Goal: Task Accomplishment & Management: Use online tool/utility

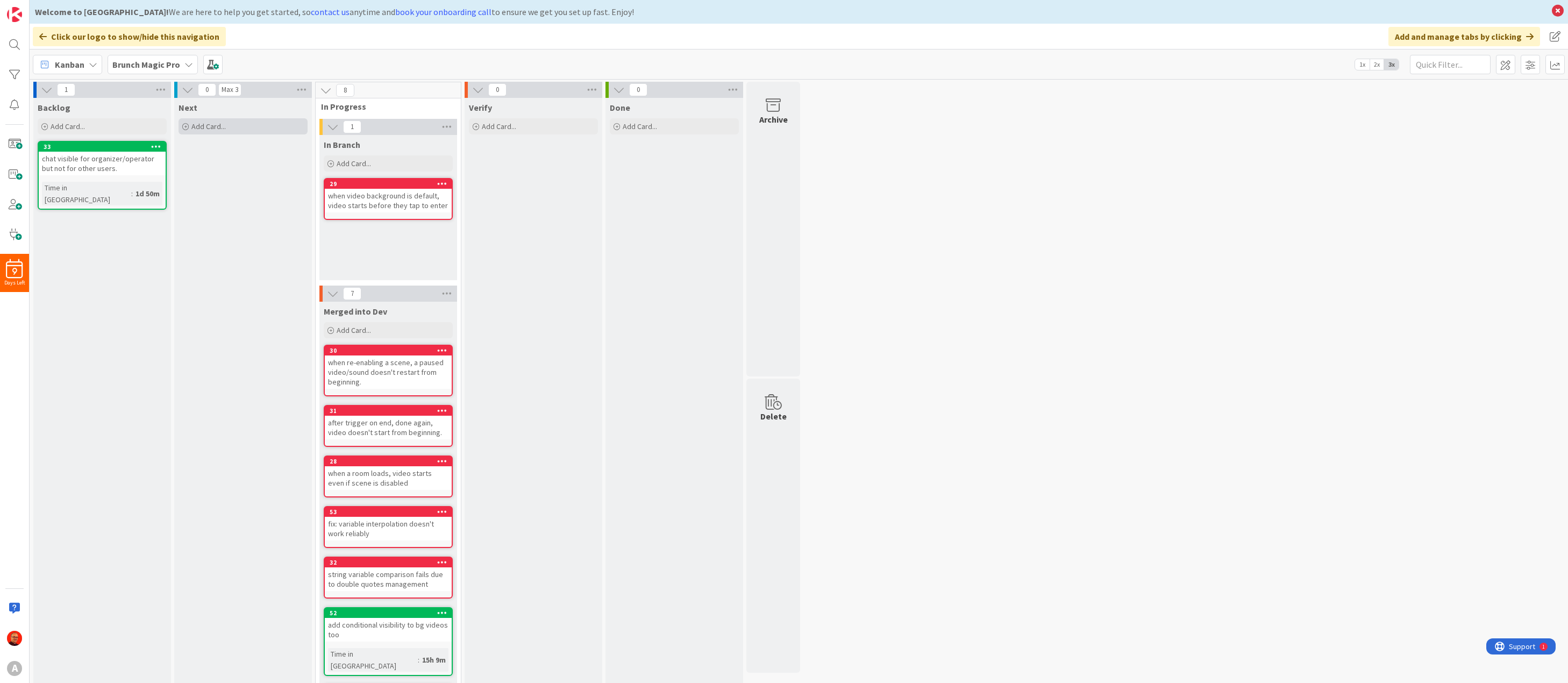
click at [205, 125] on span "Add Card..." at bounding box center [208, 126] width 35 height 10
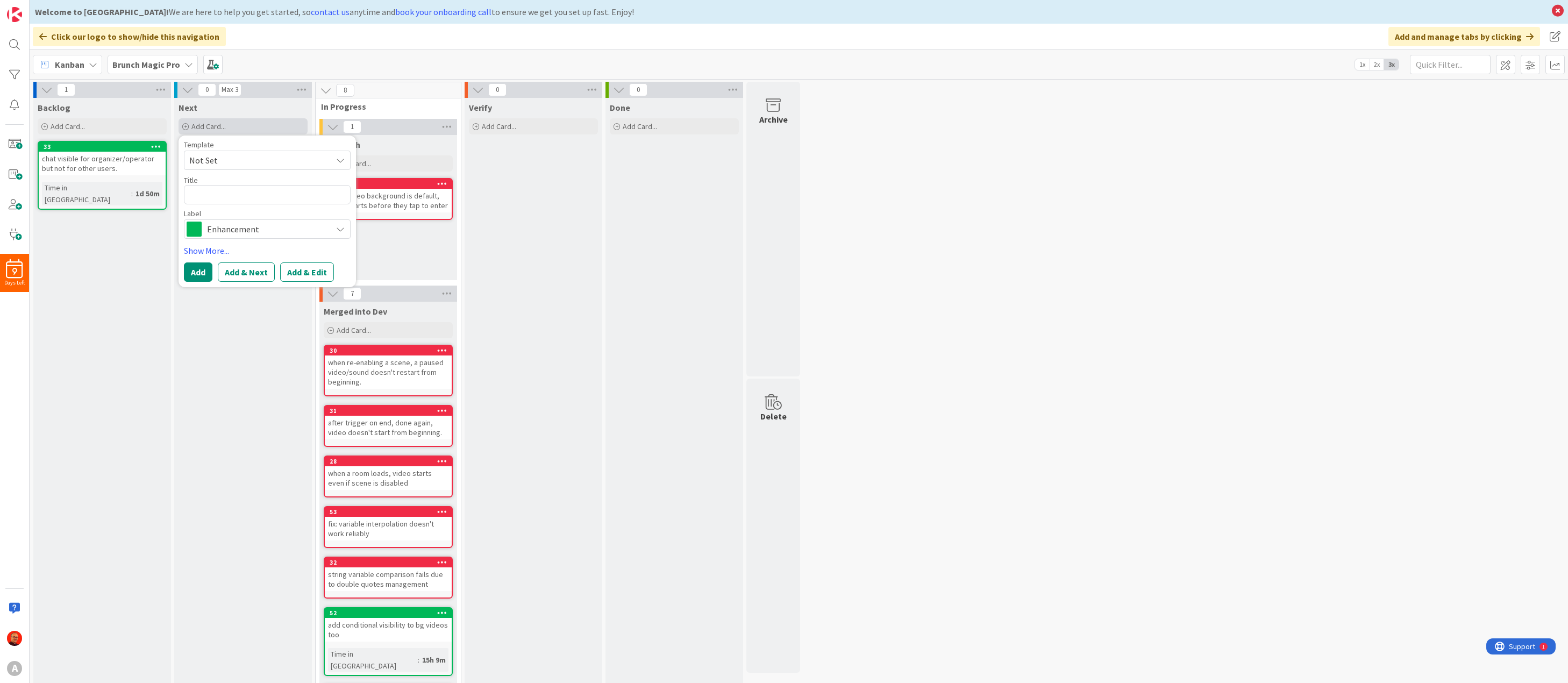
type textarea "x"
type textarea "f"
type textarea "x"
type textarea "fe"
type textarea "x"
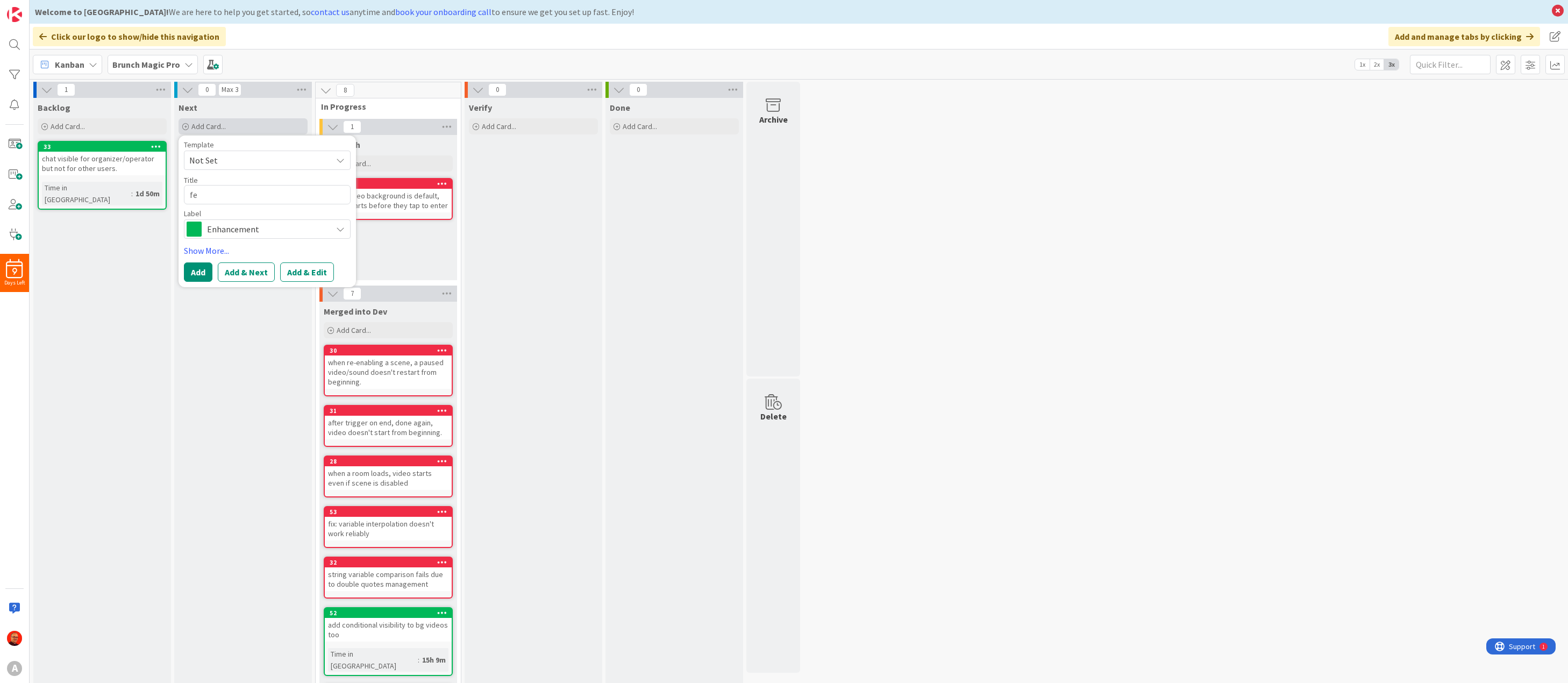
type textarea "fea"
type textarea "x"
type textarea "feat"
type textarea "x"
type textarea "feat;"
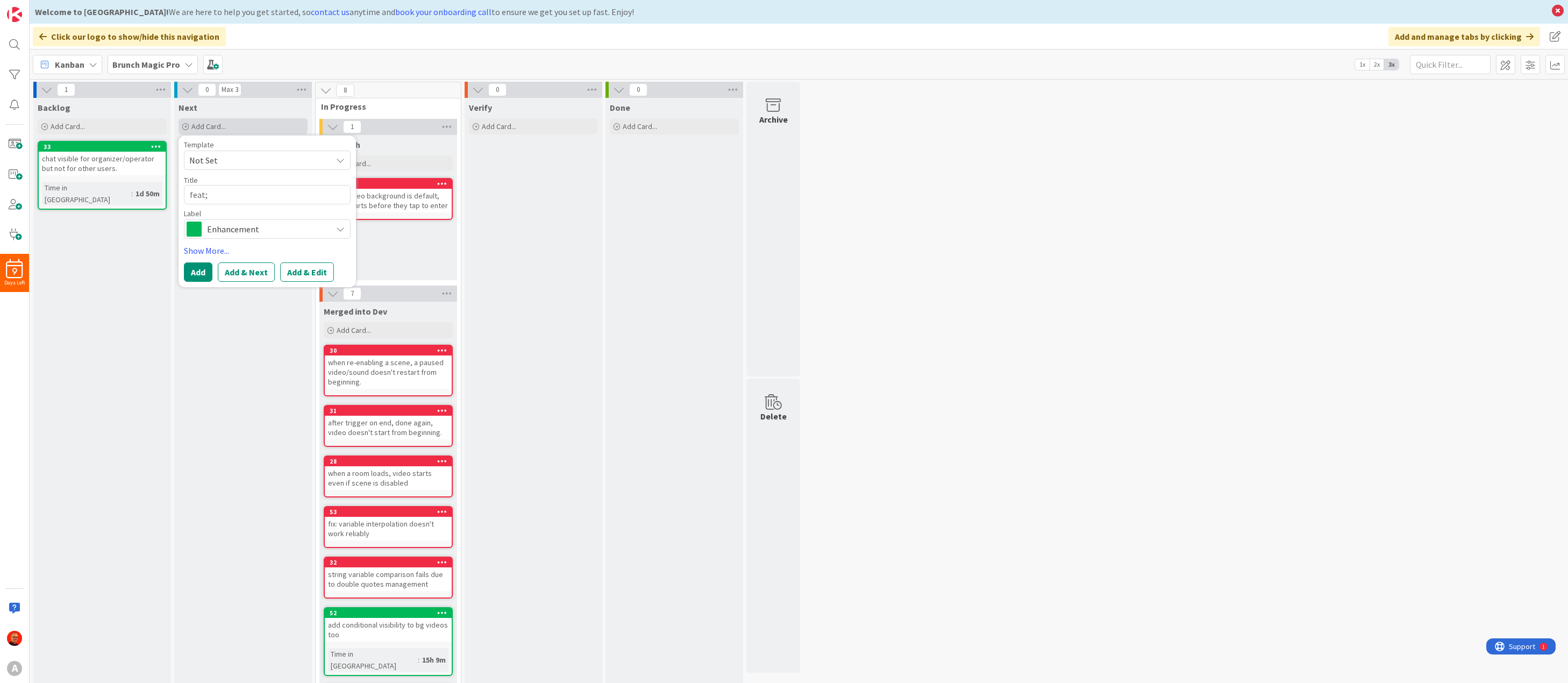
type textarea "x"
type textarea "feat"
type textarea "x"
type textarea "feat:"
type textarea "x"
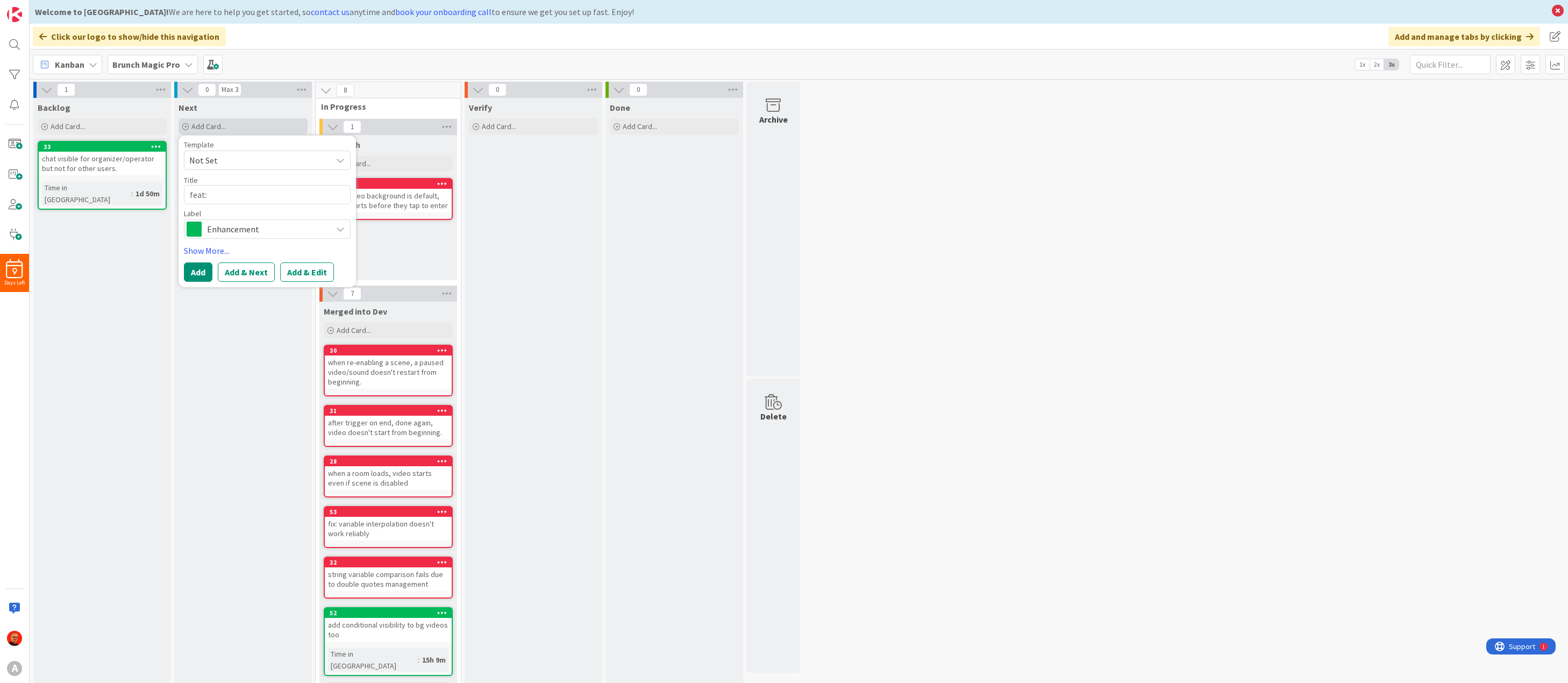
type textarea "feat:"
type textarea "x"
type textarea "feat: t"
type textarea "x"
type textarea "feat: tr"
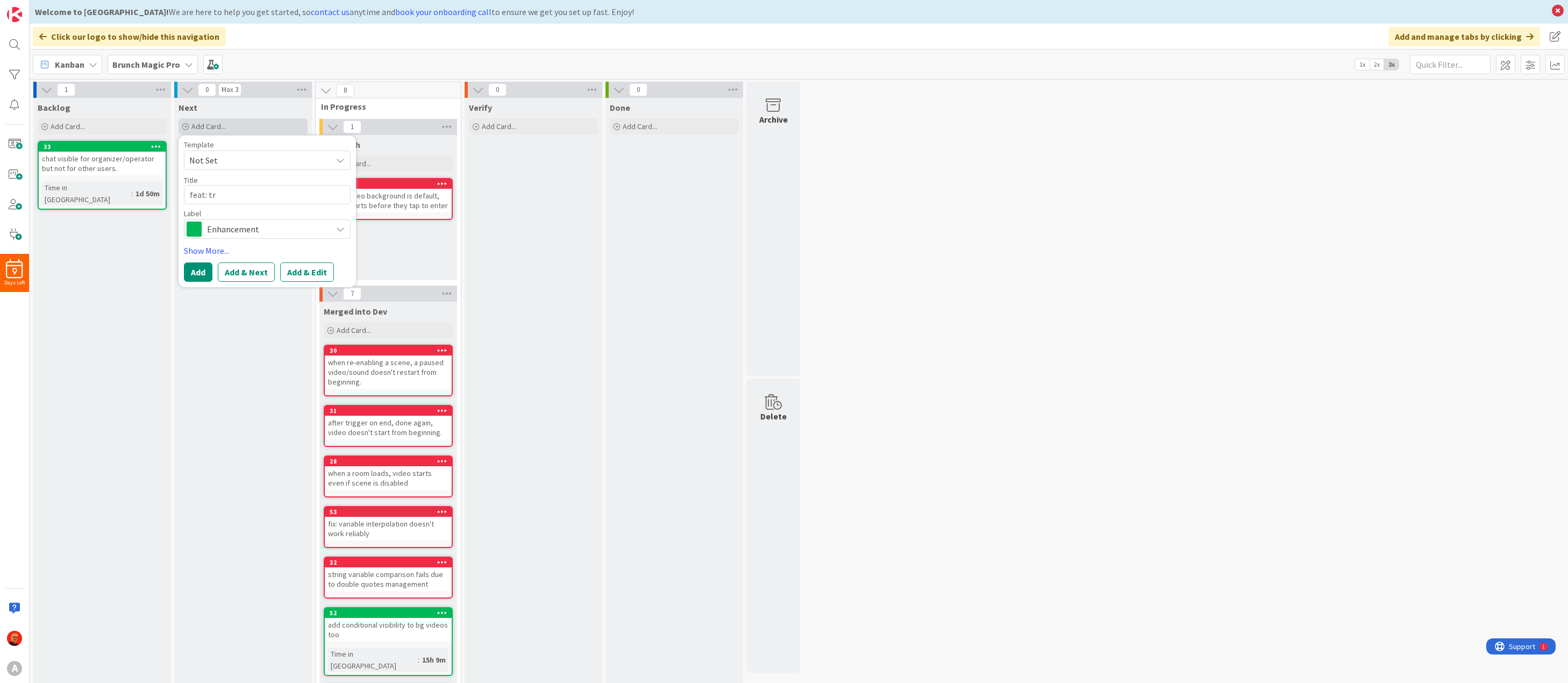
type textarea "x"
type textarea "feat: [PERSON_NAME]"
type textarea "x"
type textarea "feat: trig"
type textarea "x"
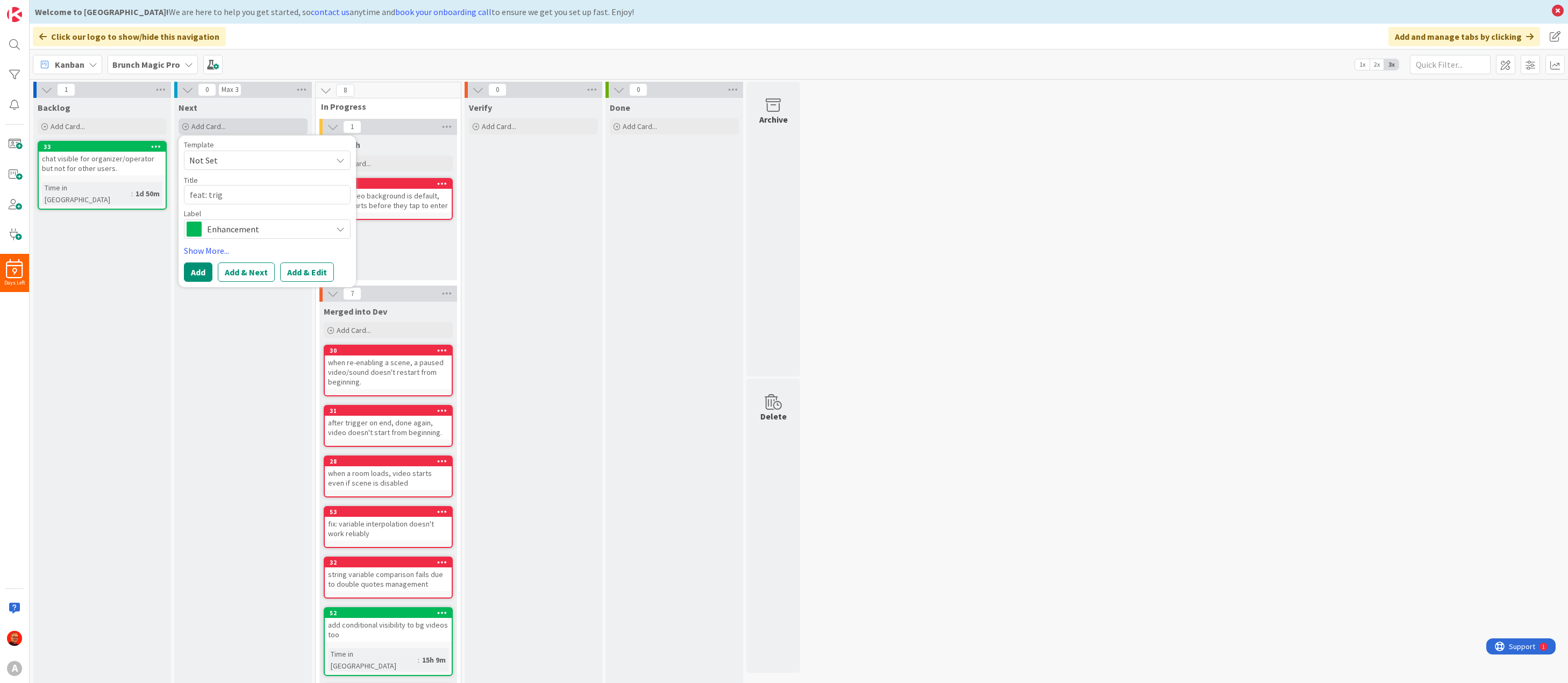
type textarea "feat: [PERSON_NAME]"
type textarea "x"
type textarea "feat: [PERSON_NAME]"
type textarea "x"
type textarea "feat: trigger"
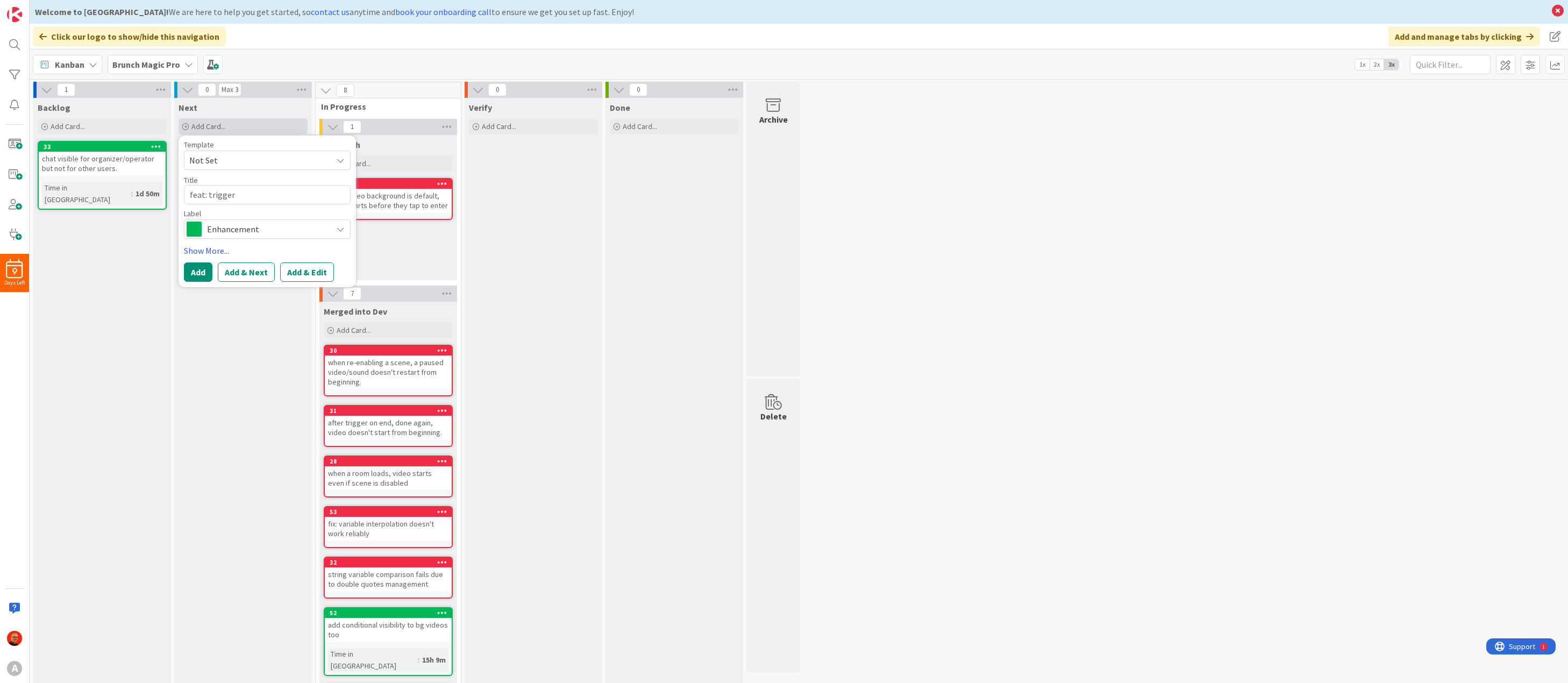
type textarea "x"
type textarea "feat: trigger"
type textarea "x"
type textarea "feat: trigger o"
type textarea "x"
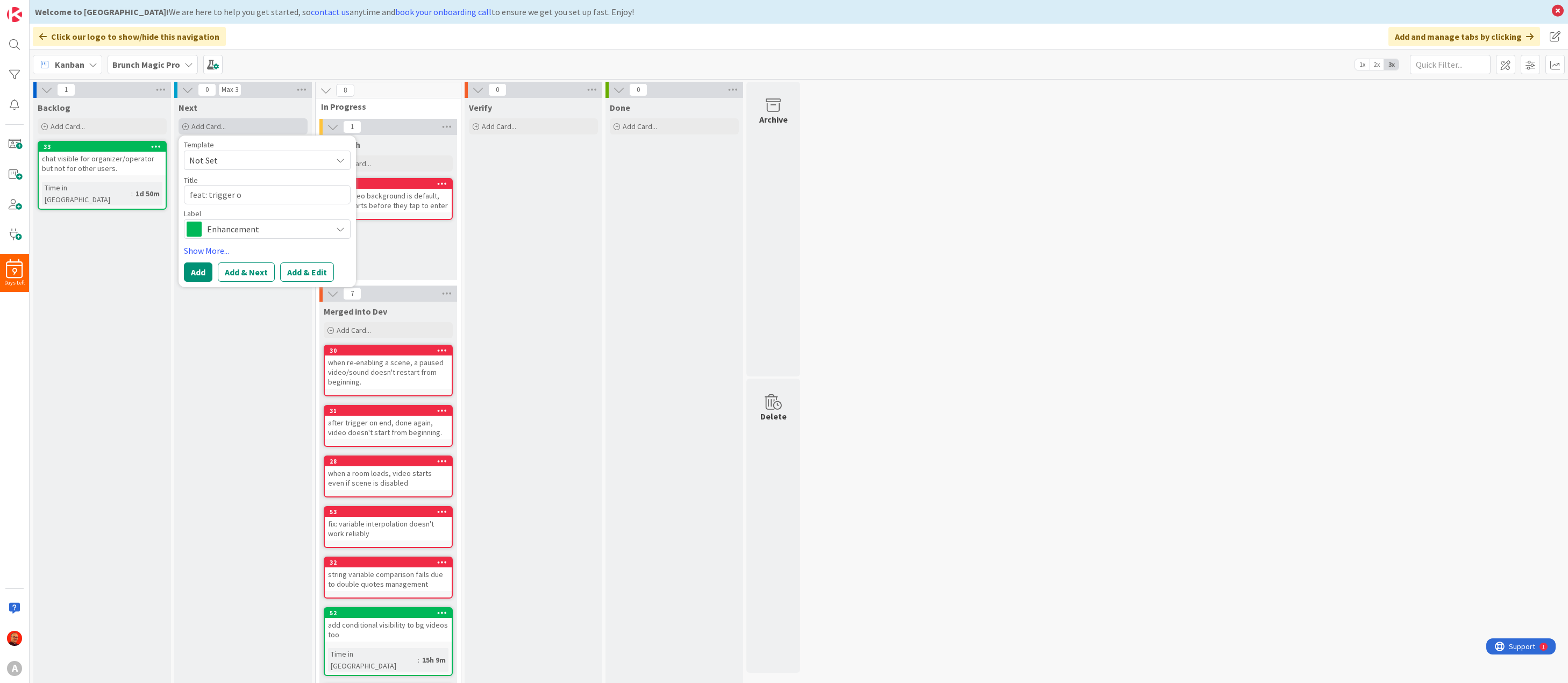
type textarea "feat: trigger on"
type textarea "x"
type textarea "feat: trigger on"
type textarea "x"
type textarea "feat: trigger on e"
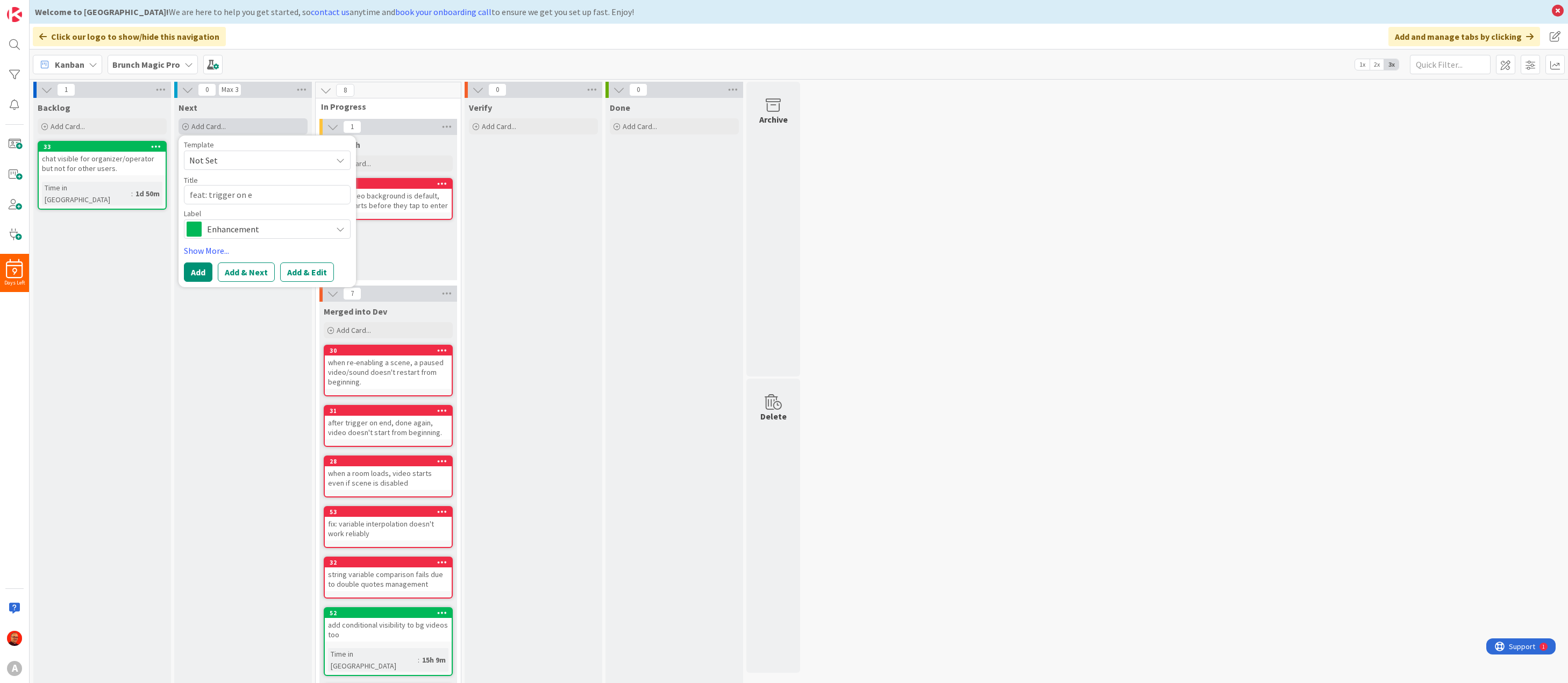
type textarea "x"
type textarea "feat: trigger on en"
type textarea "x"
type textarea "feat: trigger on end"
type textarea "x"
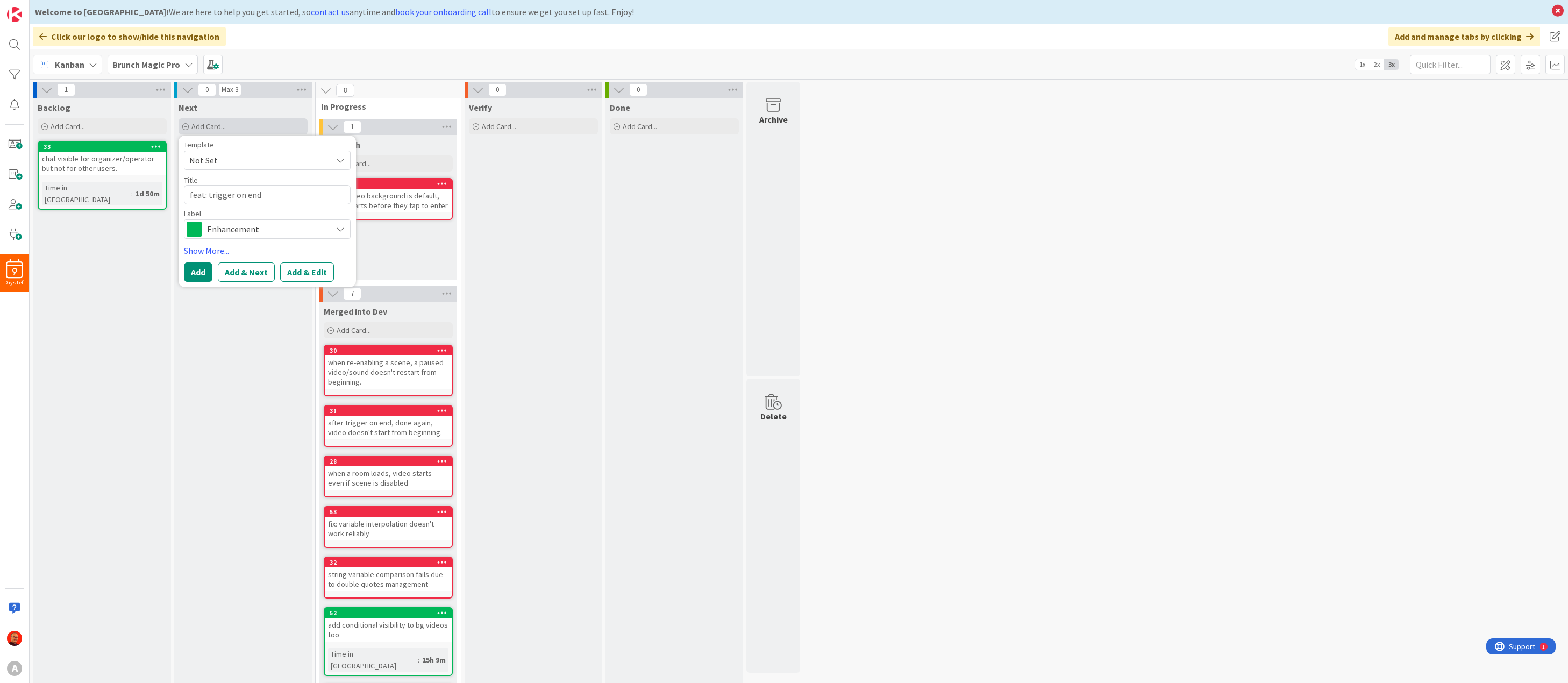
type textarea "feat: trigger on end"
type textarea "x"
type textarea "feat: trigger on end m"
type textarea "x"
type textarea "feat: trigger on end mu"
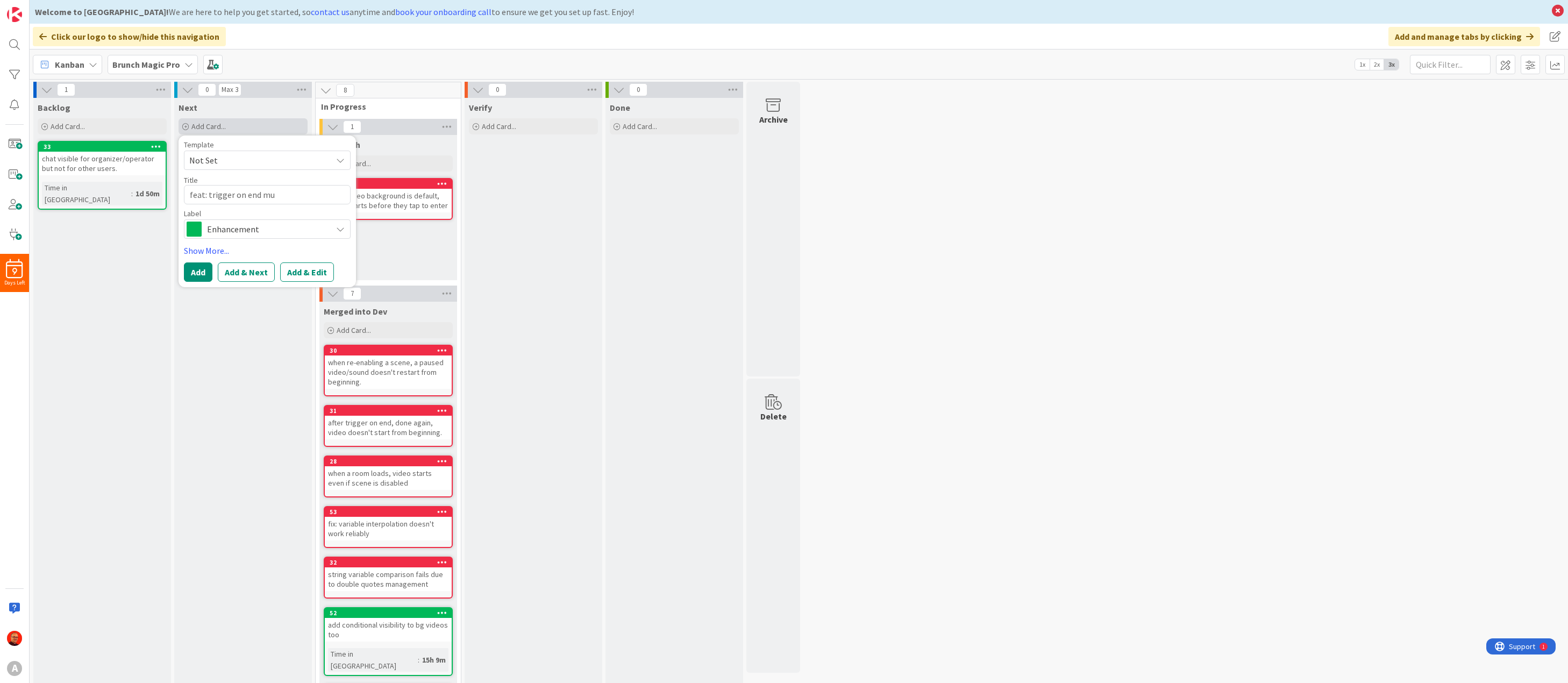
type textarea "x"
type textarea "feat: trigger on end m"
type textarea "x"
type textarea "feat: trigger on end"
type textarea "x"
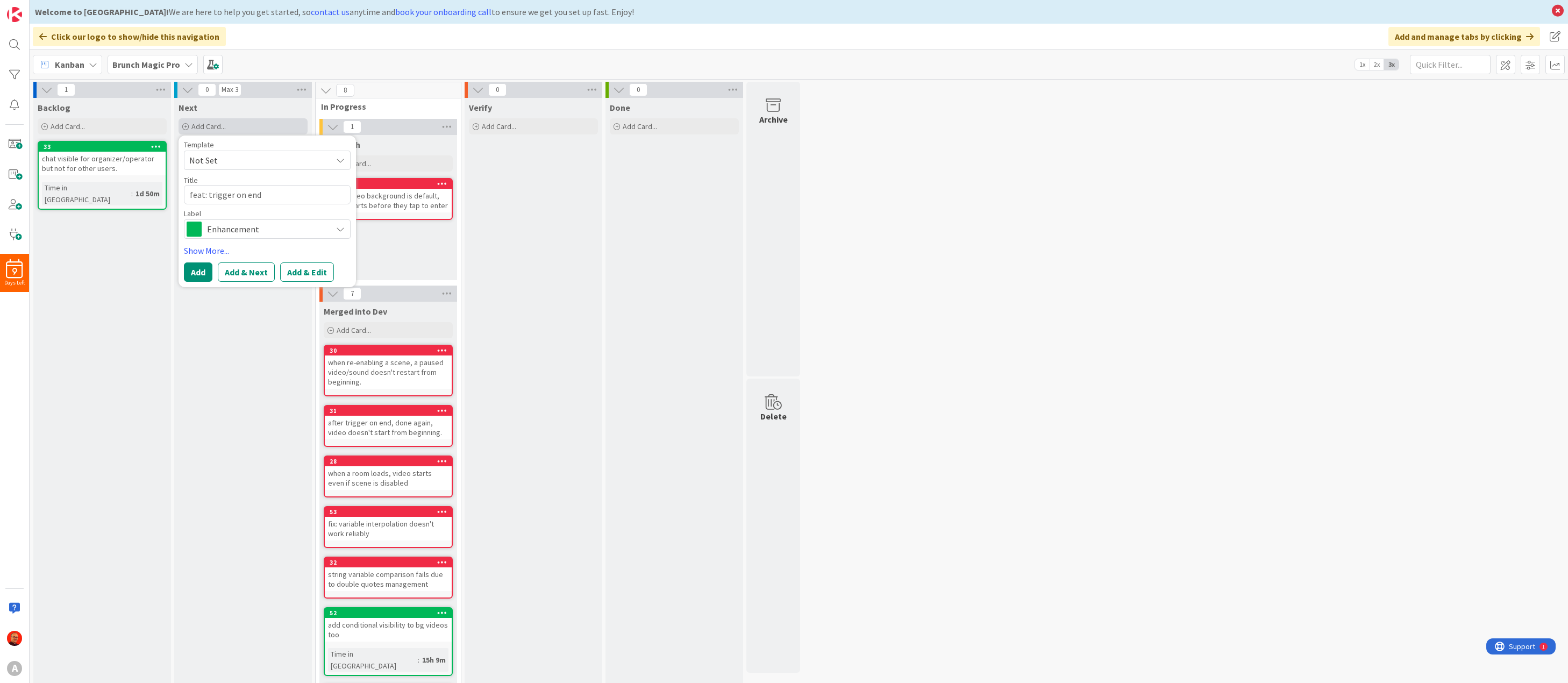
type textarea "feat: trigger on end s"
type textarea "x"
type textarea "feat: trigger on end sh"
type textarea "x"
type textarea "feat: trigger on end sho"
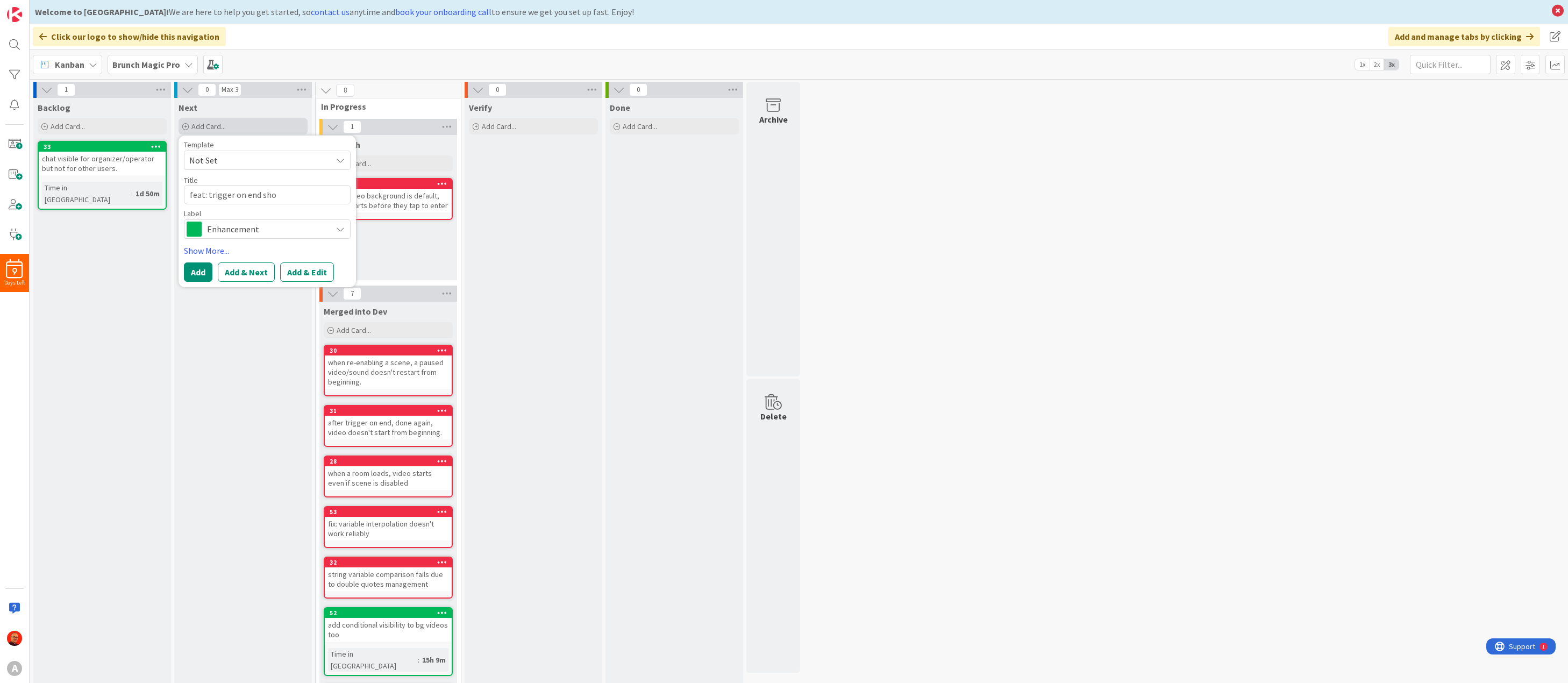
type textarea "x"
type textarea "feat: trigger on end shou"
type textarea "x"
type textarea "feat: trigger on end shoul"
type textarea "x"
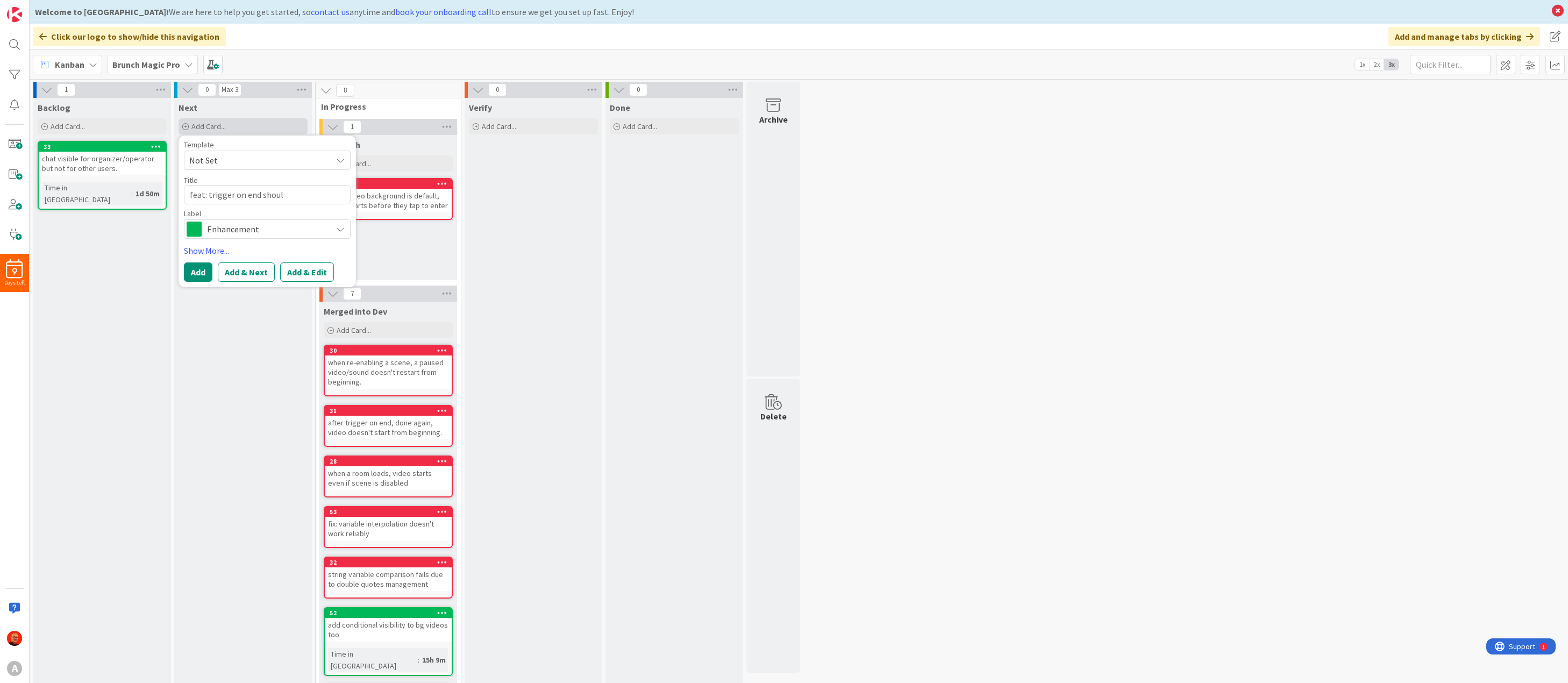
type textarea "feat: trigger on end should"
type textarea "x"
type textarea "feat: trigger on end should"
type textarea "x"
type textarea "feat: trigger on end should b"
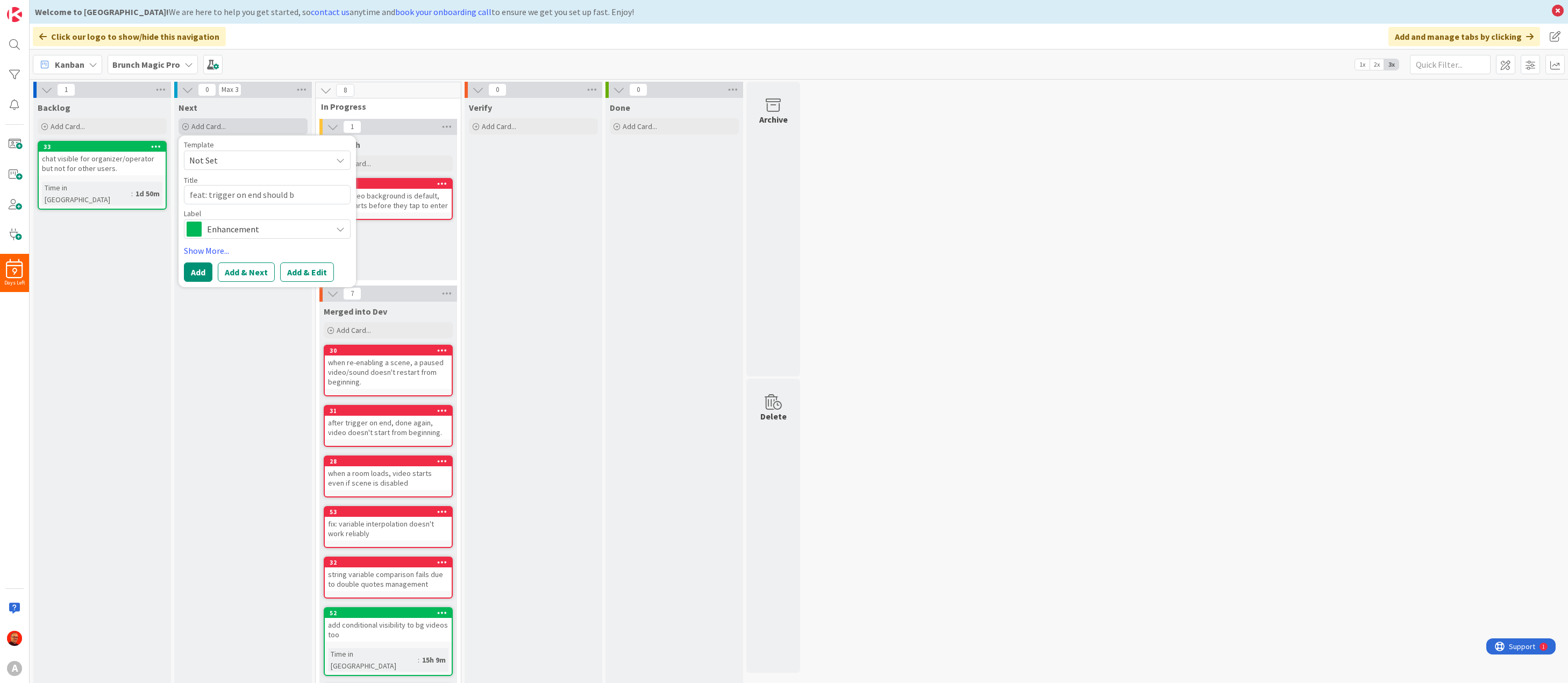
type textarea "x"
type textarea "feat: trigger on end should be"
type textarea "x"
type textarea "feat: trigger on end should be"
type textarea "x"
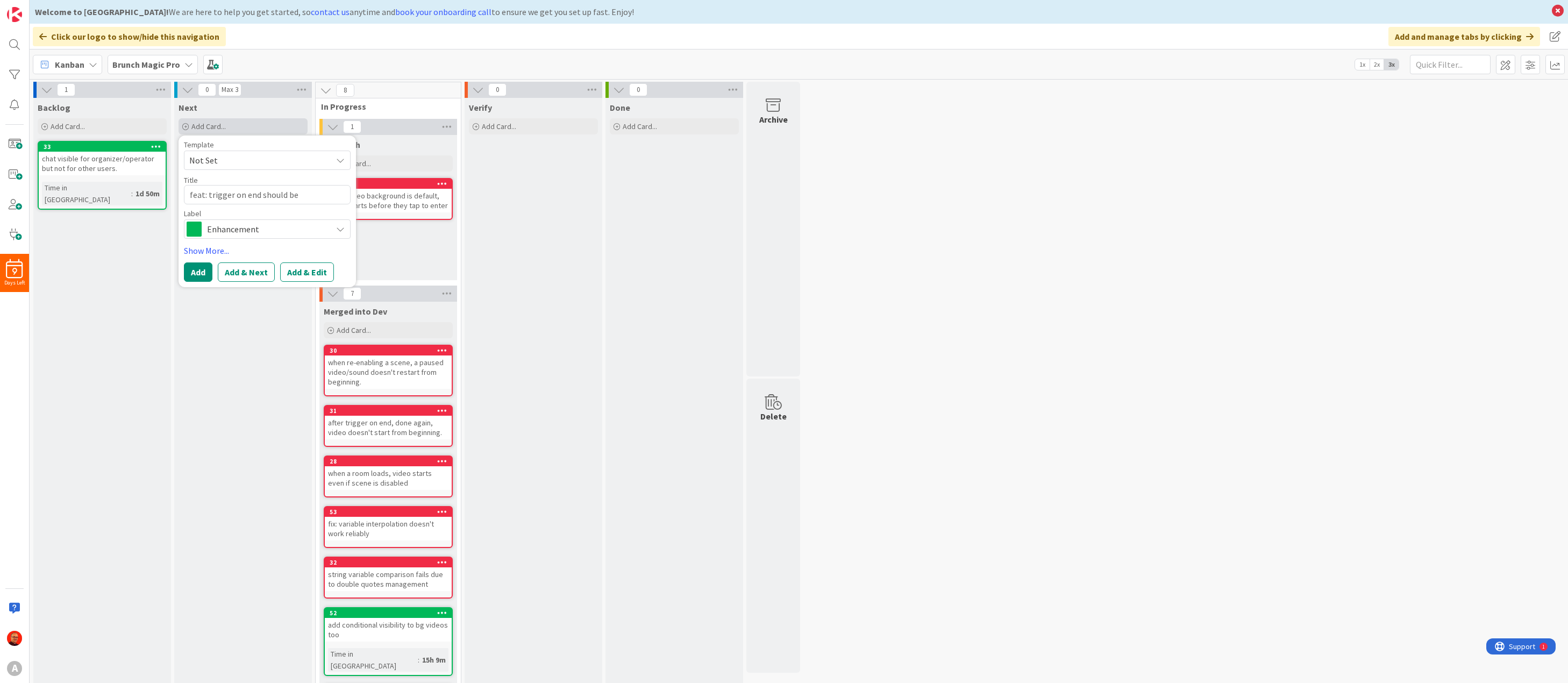
type textarea "feat: trigger on end should be s"
type textarea "x"
type textarea "feat: trigger on end should be si"
type textarea "x"
type textarea "feat: trigger on end should be s"
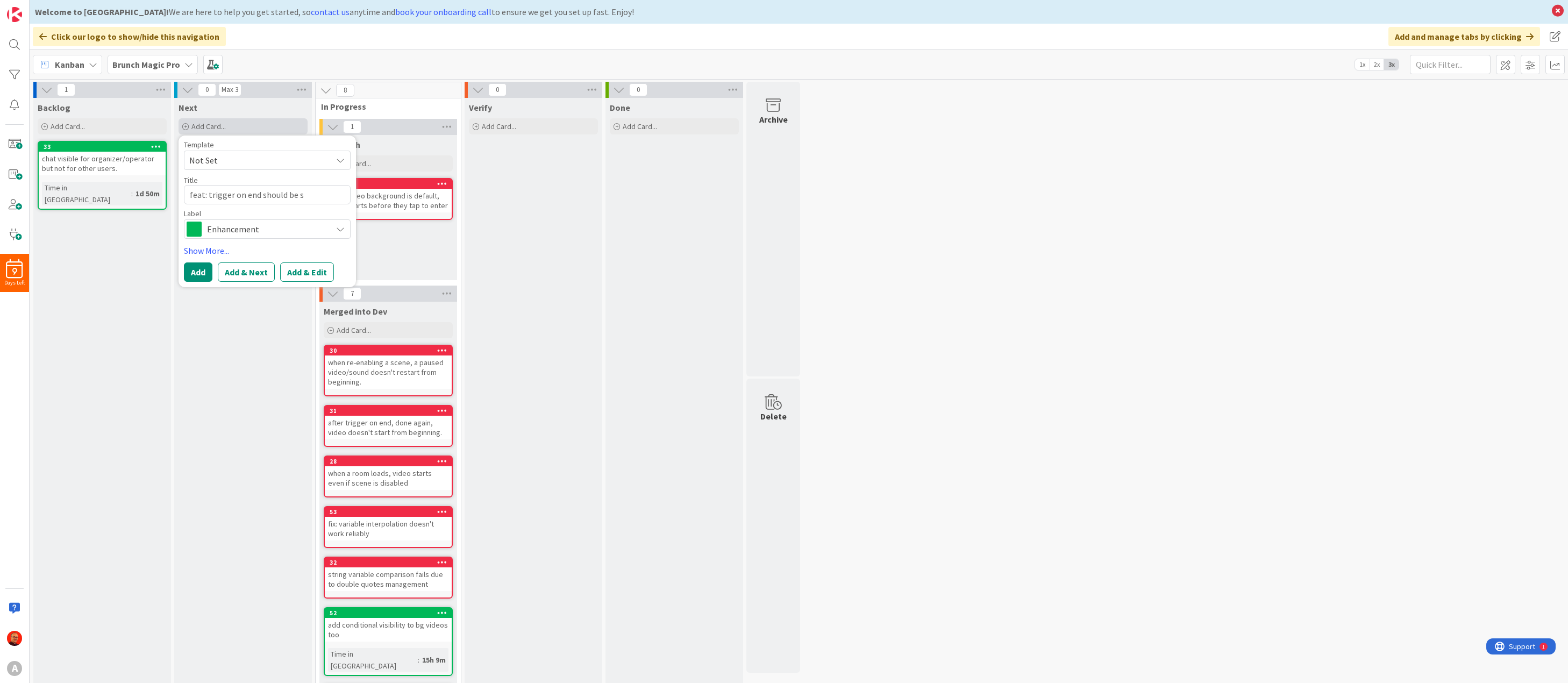
type textarea "x"
type textarea "feat: trigger on end should be"
type textarea "x"
type textarea "feat: trigger on end should be d"
type textarea "x"
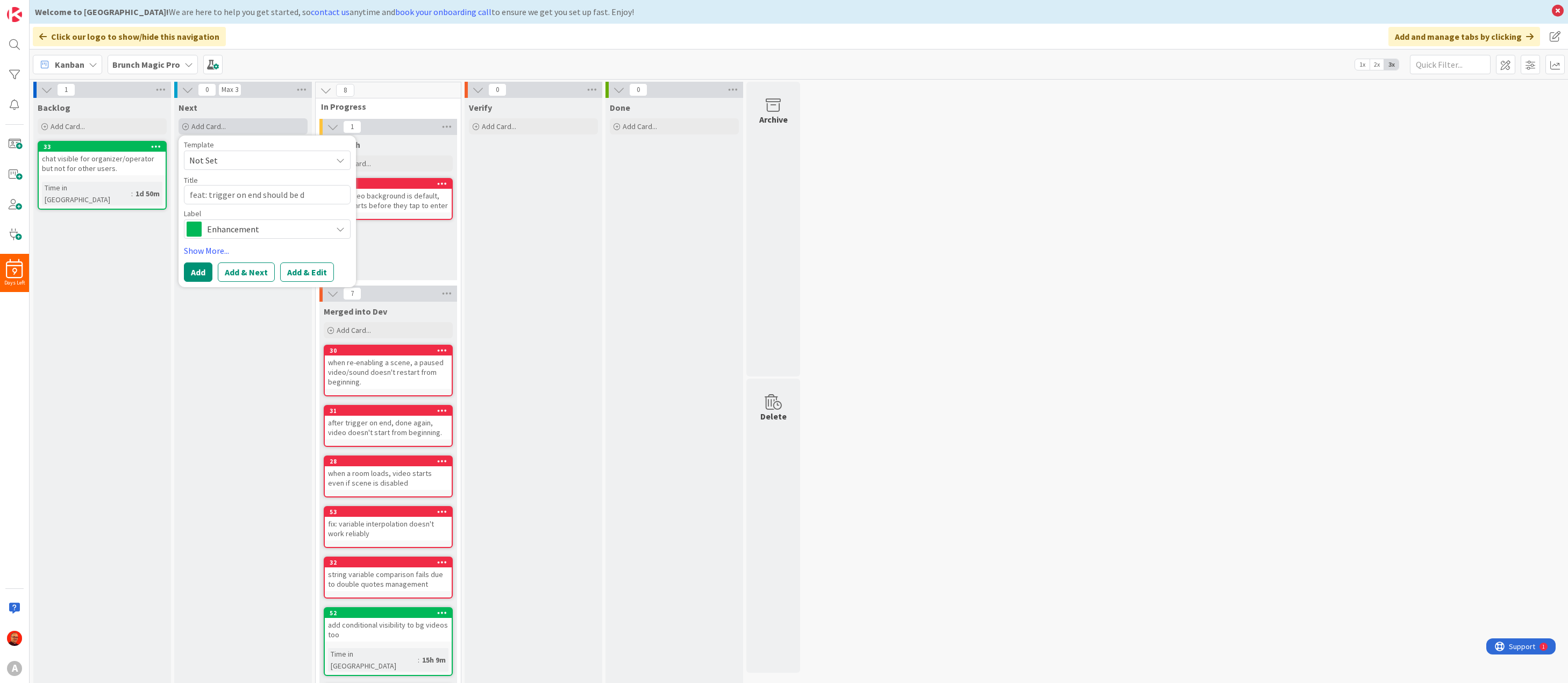
type textarea "feat: trigger on end should be di"
type textarea "x"
type textarea "feat: trigger on end should be dis"
type textarea "x"
type textarea "feat: trigger on end should be disa"
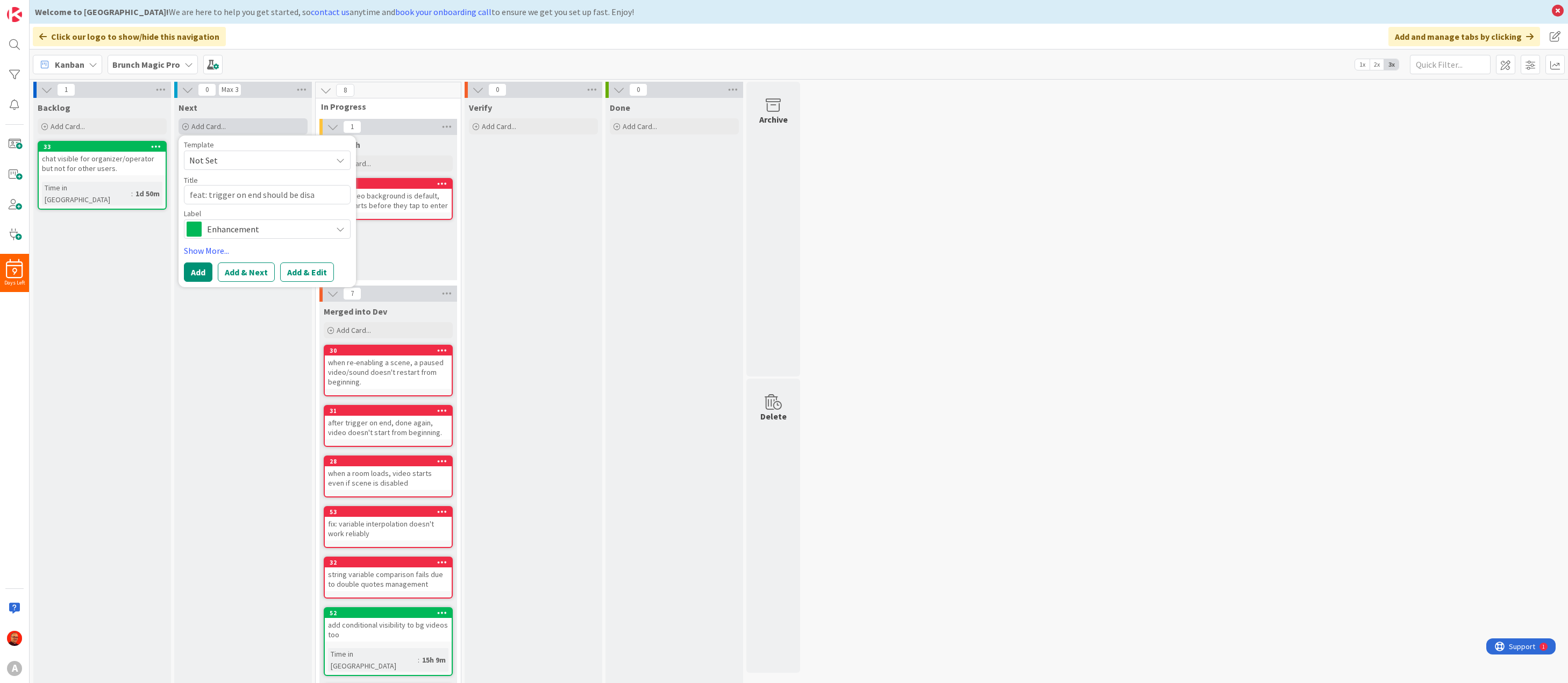
type textarea "x"
type textarea "feat: trigger on end should be disab"
type textarea "x"
type textarea "feat: trigger on end should be disabl"
type textarea "x"
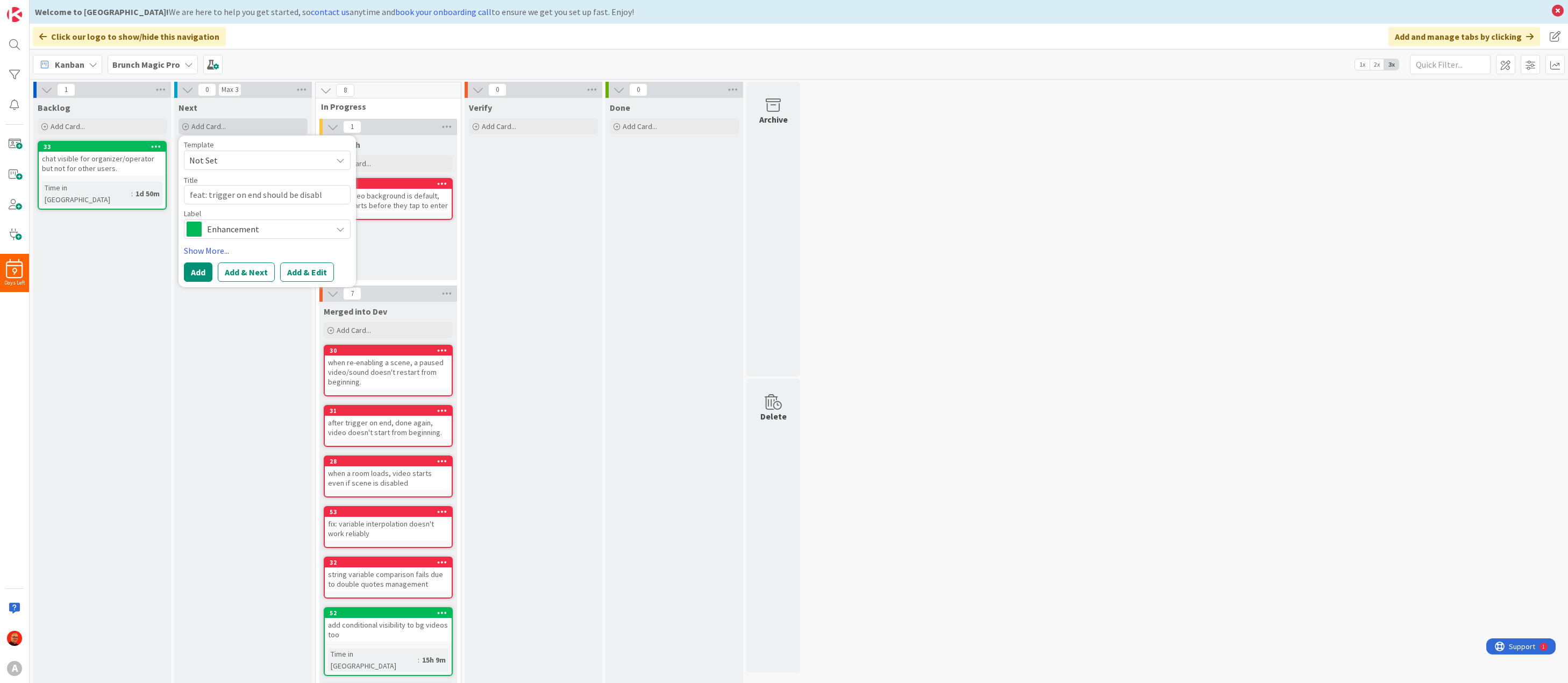
type textarea "feat: trigger on end should be disable"
type textarea "x"
type textarea "feat: trigger on end should be disabled"
type textarea "x"
type textarea "feat: trigger on end should be disabled"
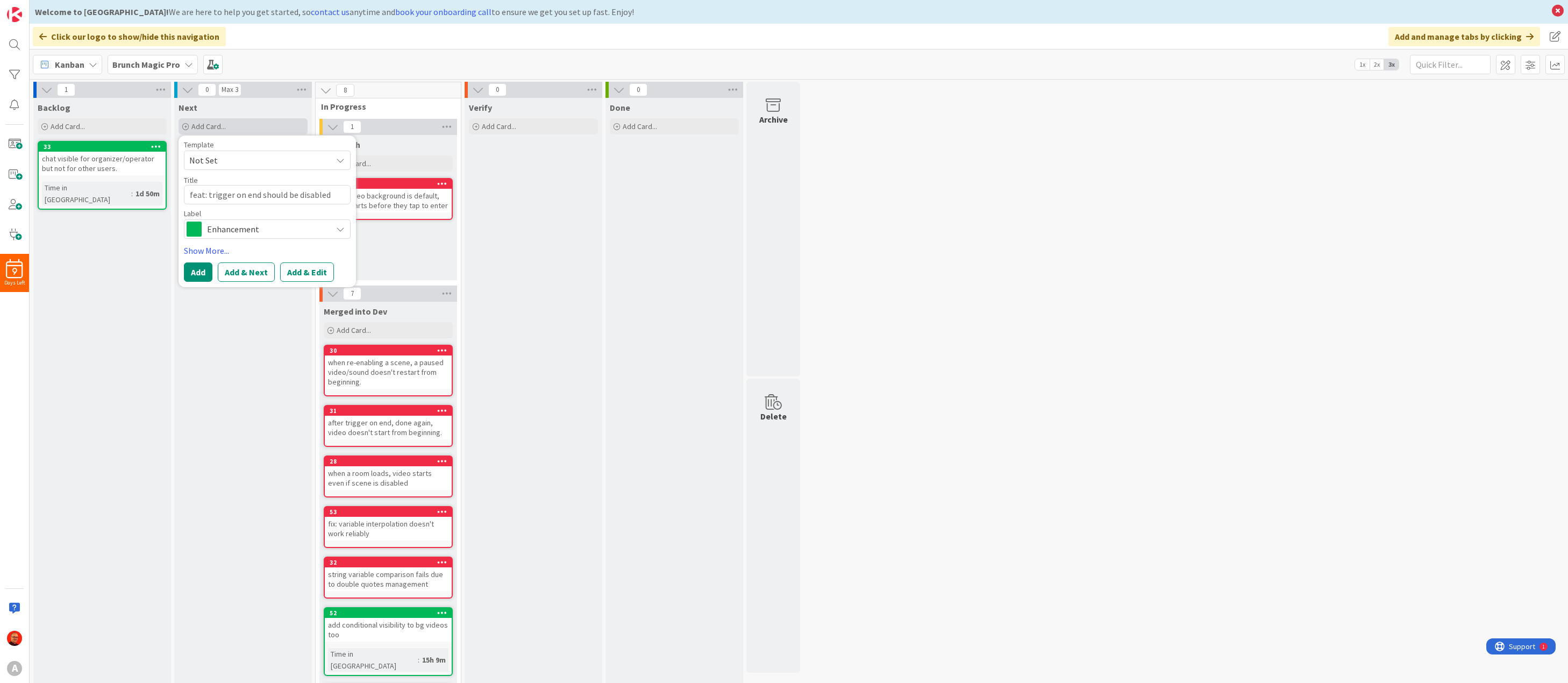
type textarea "x"
type textarea "feat: trigger on end should be disabled w"
type textarea "x"
type textarea "feat: trigger on end should be disabled wh"
type textarea "x"
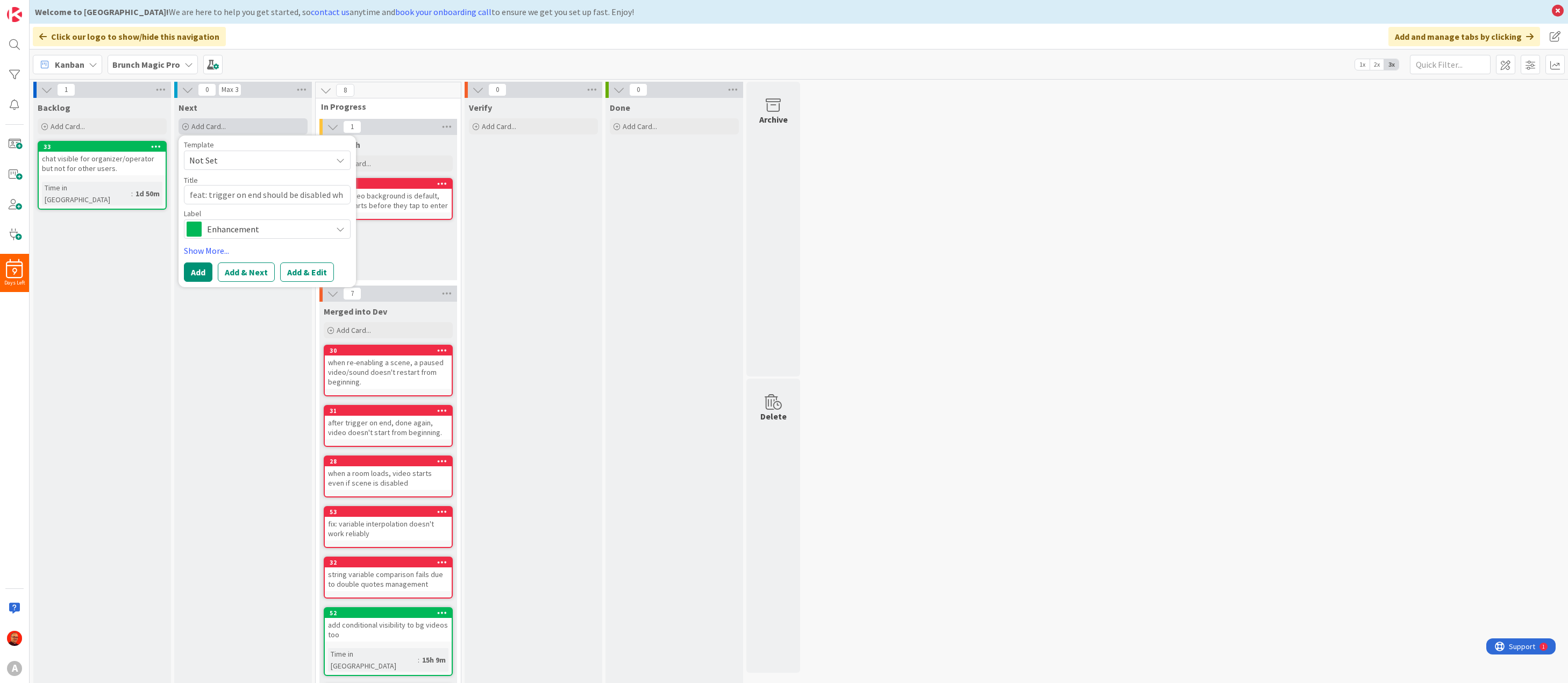
type textarea "feat: trigger on end should be disabled whe"
type textarea "x"
type textarea "feat: trigger on end should be disabled when"
type textarea "x"
type textarea "feat: trigger on end should be disabled when"
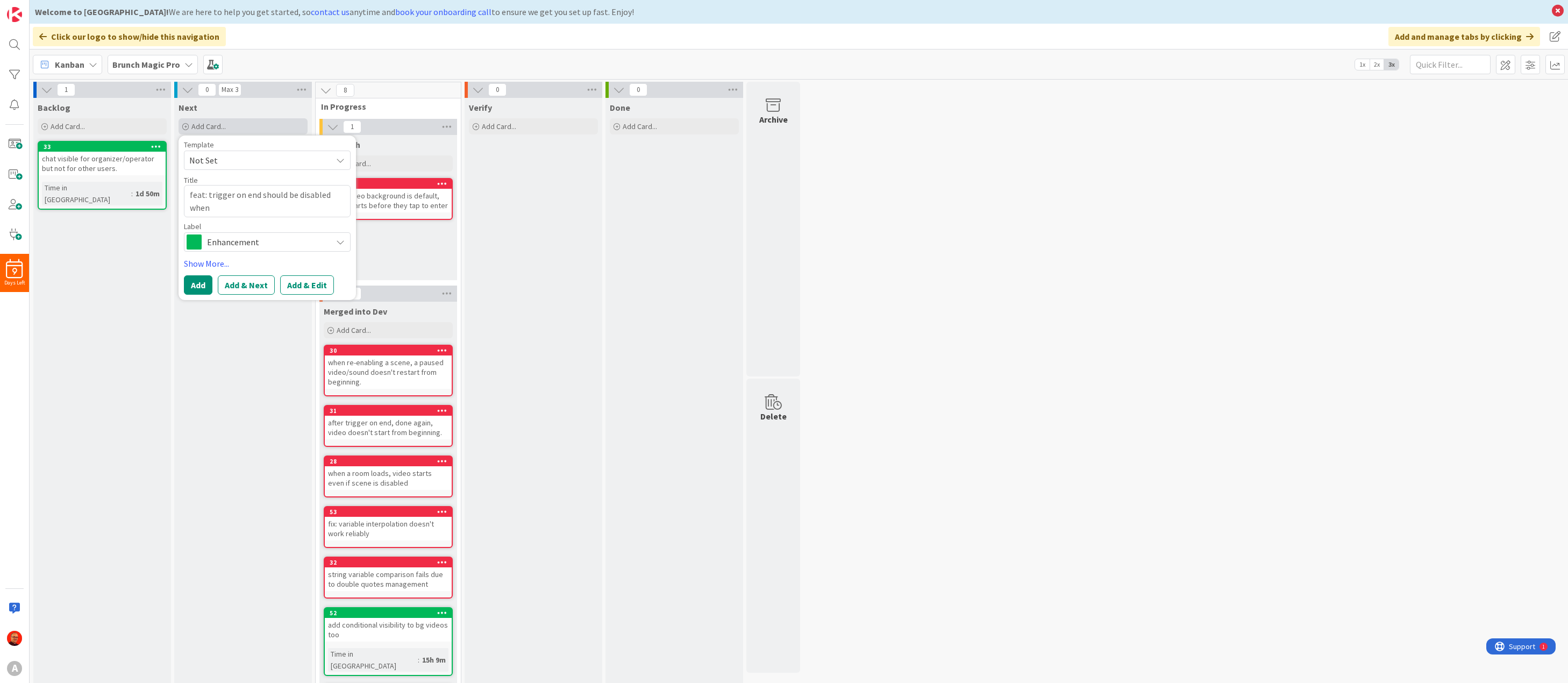
type textarea "x"
type textarea "feat: trigger on end should be disabled when l"
type textarea "x"
type textarea "feat: trigger on end should be disabled when ll"
type textarea "x"
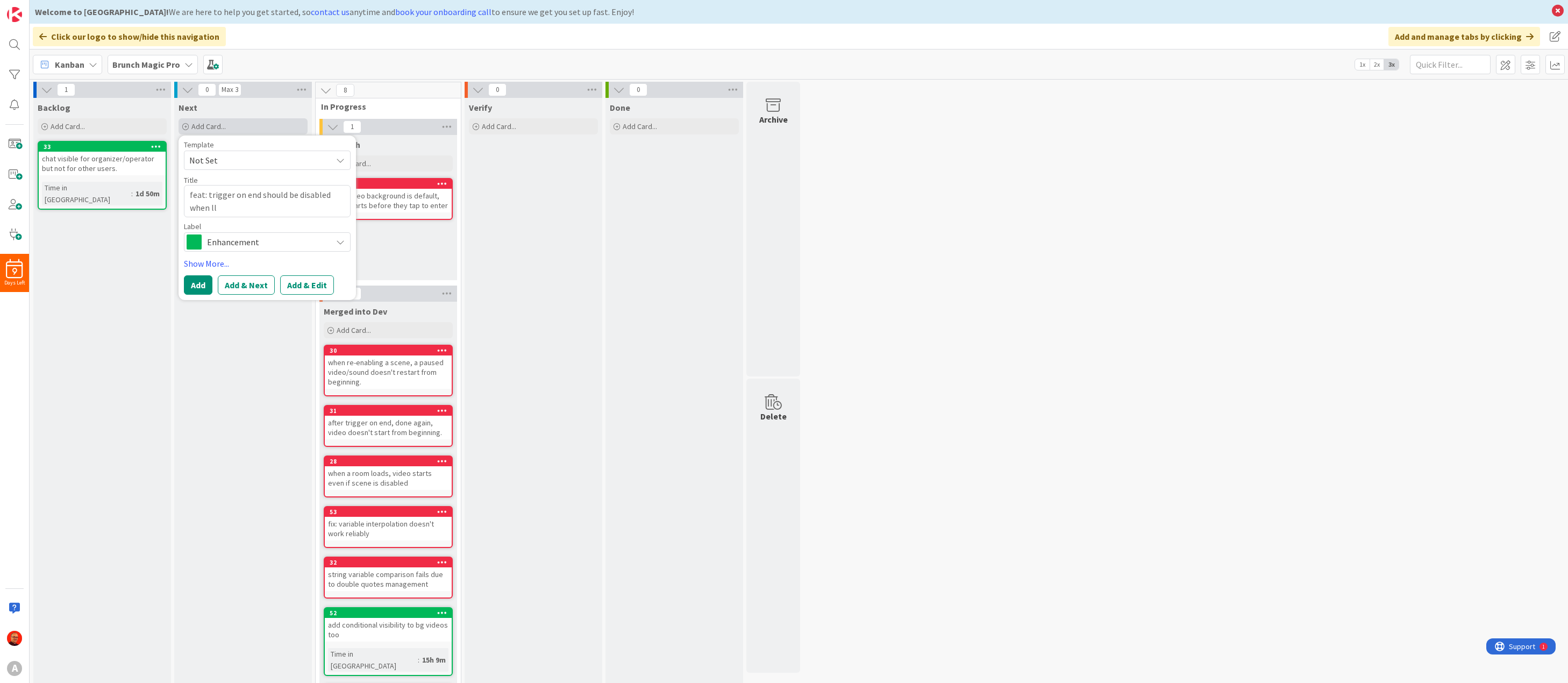
type textarea "feat: trigger on end should be disabled when llo"
type textarea "x"
type textarea "feat: trigger on end should be disabled when ll"
type textarea "x"
type textarea "feat: trigger on end should be disabled when l"
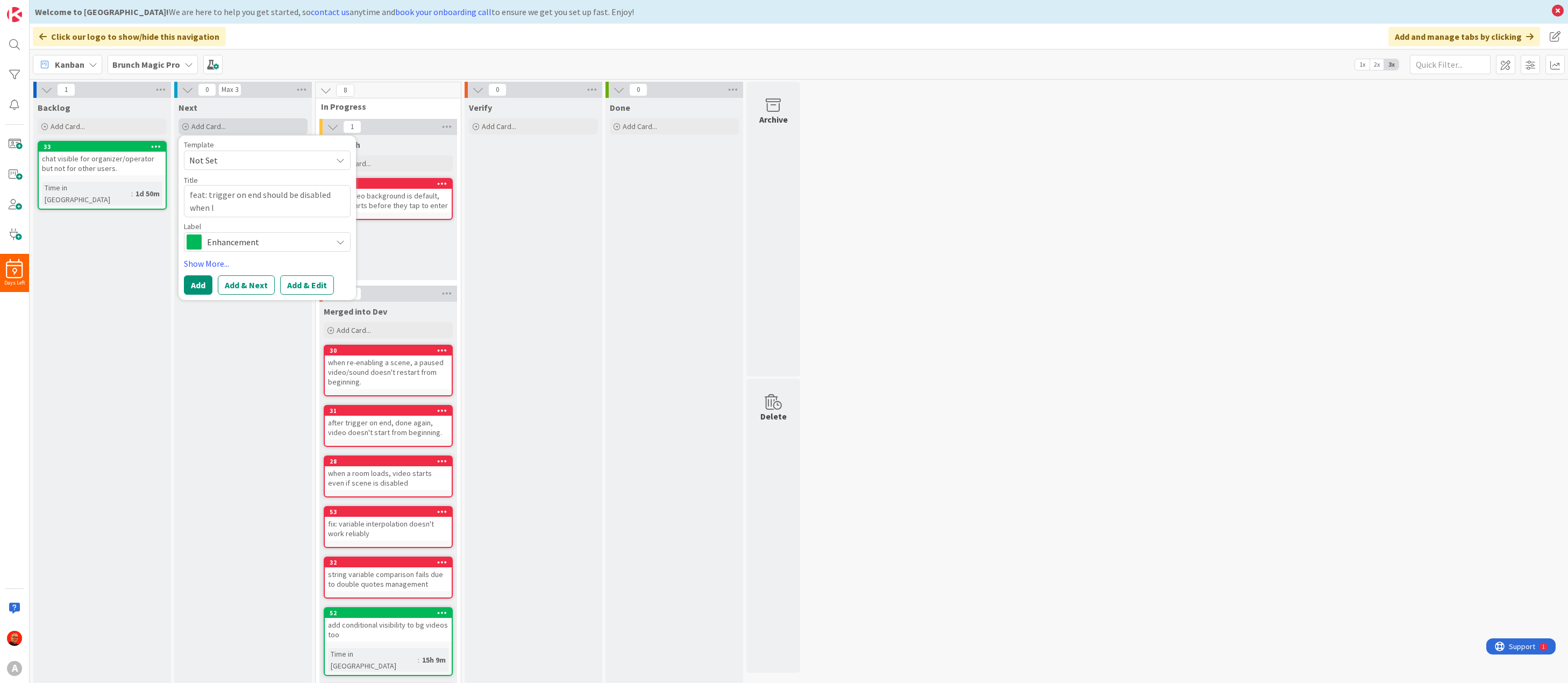
type textarea "x"
type textarea "feat: trigger on end should be disabled when lo"
type textarea "x"
type textarea "feat: trigger on end should be disabled when loo"
type textarea "x"
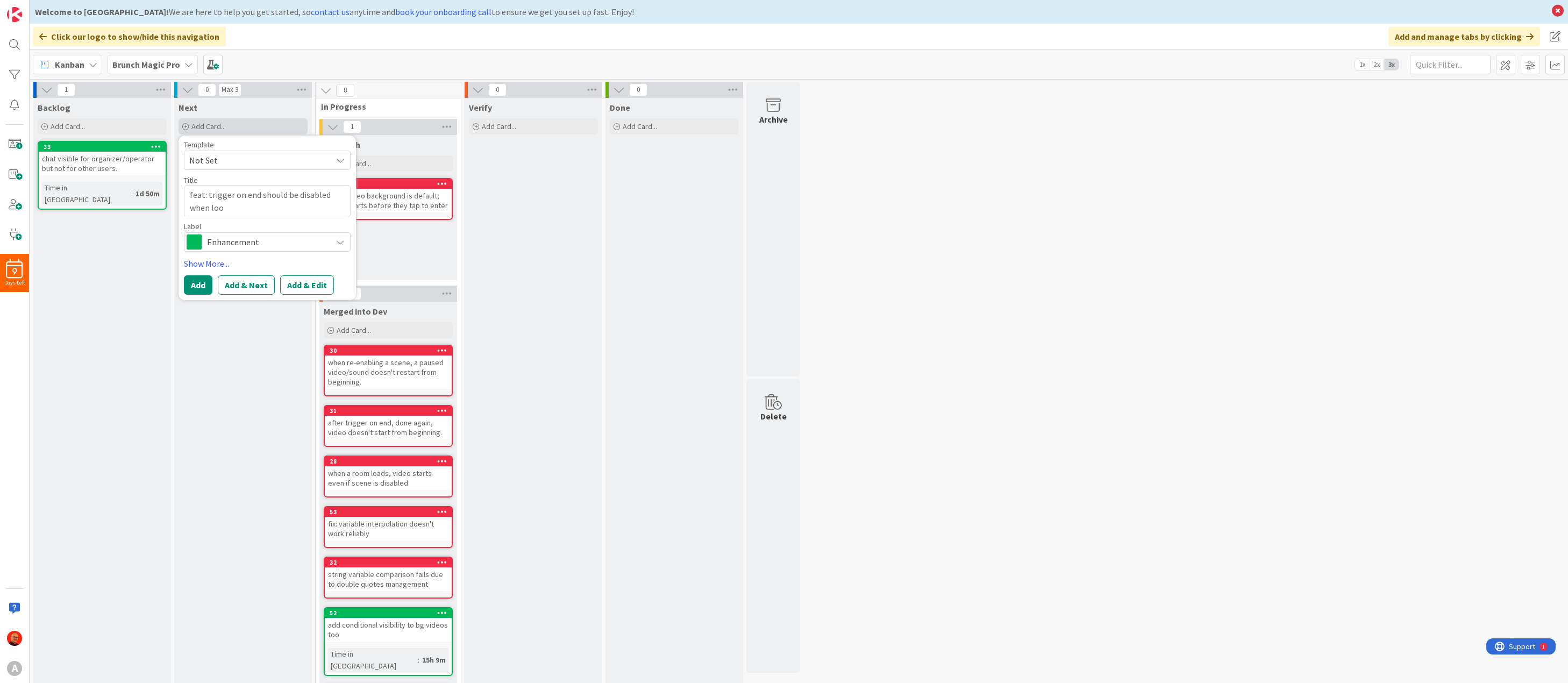
type textarea "feat: trigger on end should be disabled when loop"
type textarea "x"
type textarea "feat: trigger on end should be disabled when loopi"
type textarea "x"
type textarea "feat: trigger on end should be disabled when loopin"
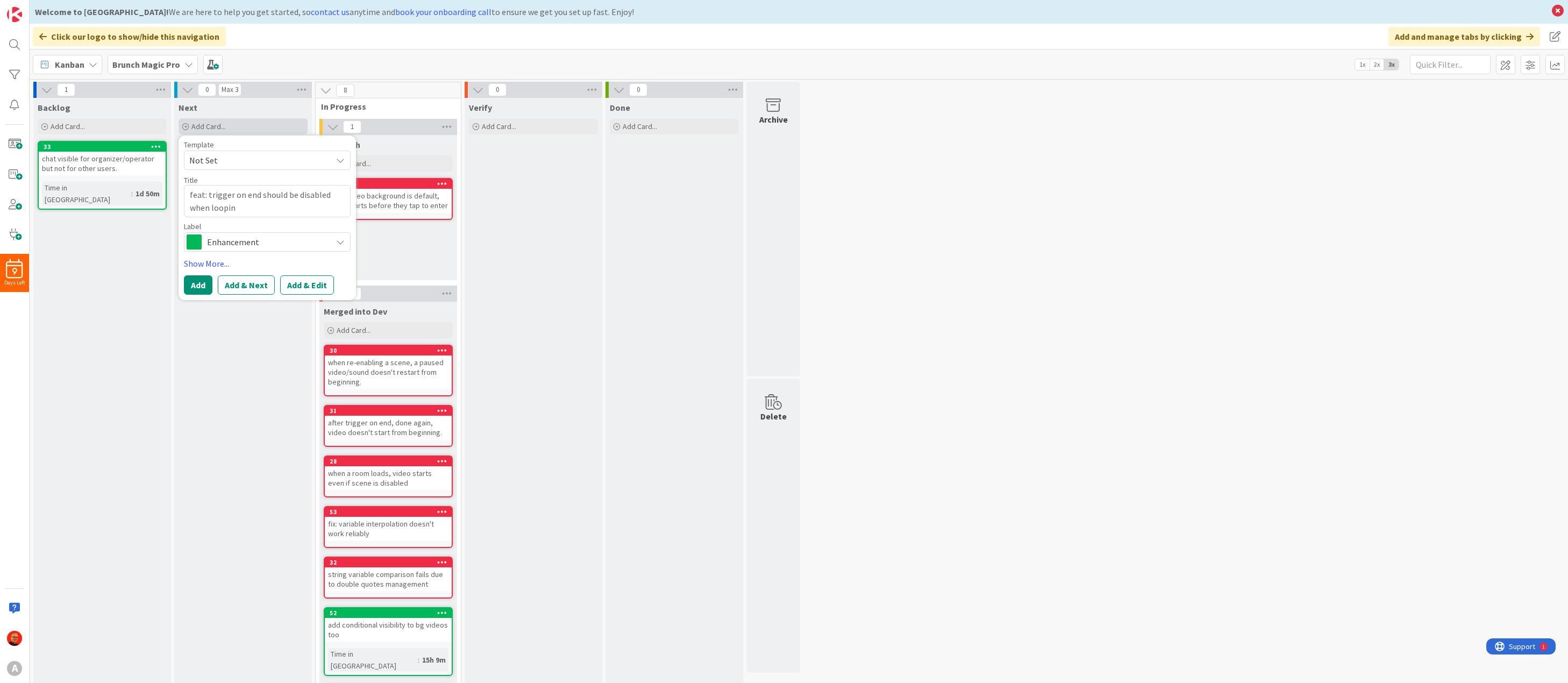
type textarea "x"
type textarea "feat: trigger on end should be disabled when looping"
click at [193, 190] on textarea "feat: trigger on end should be disabled when looping" at bounding box center [267, 201] width 166 height 32
type textarea "x"
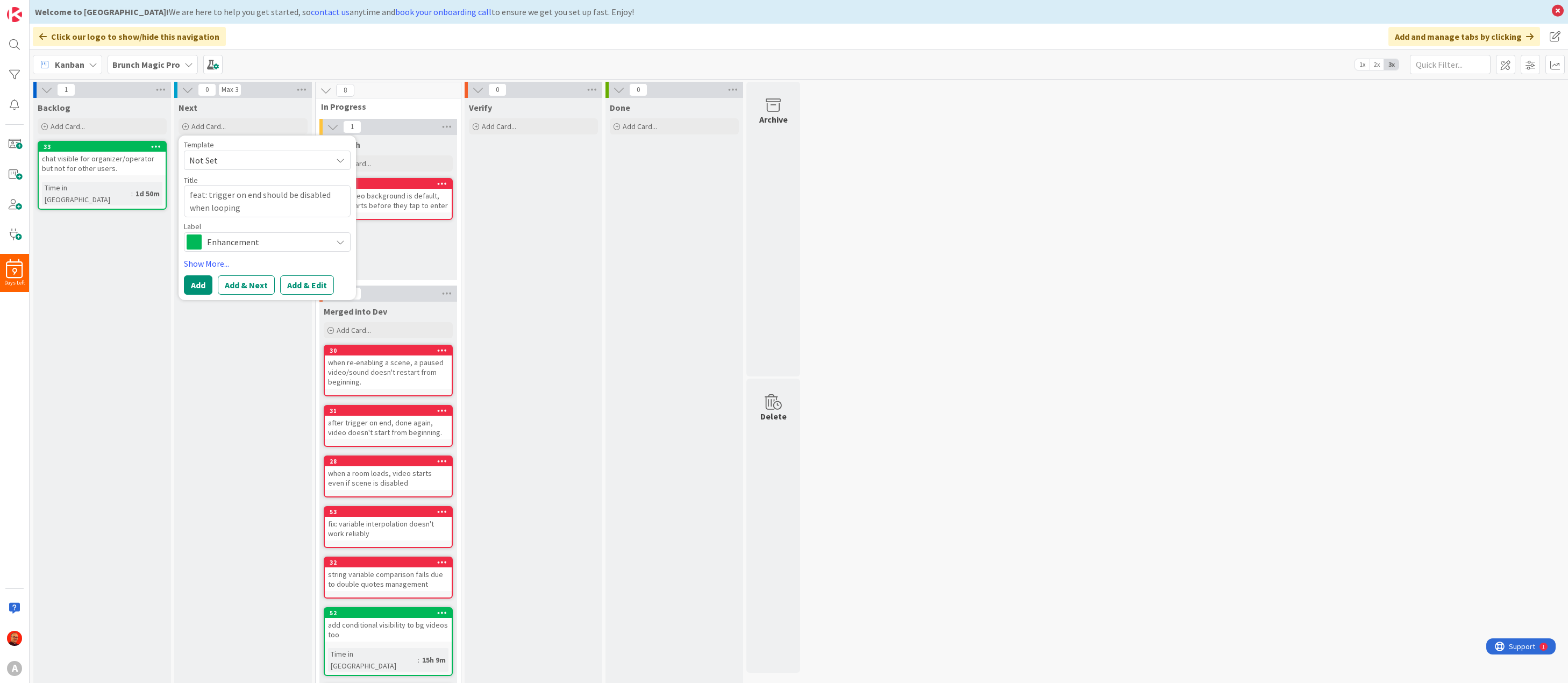
type textarea "f: trigger on end should be disabled when looping"
type textarea "x"
type textarea "fi: trigger on end should be disabled when looping"
type textarea "x"
type textarea "fix: trigger on end should be disabled when looping"
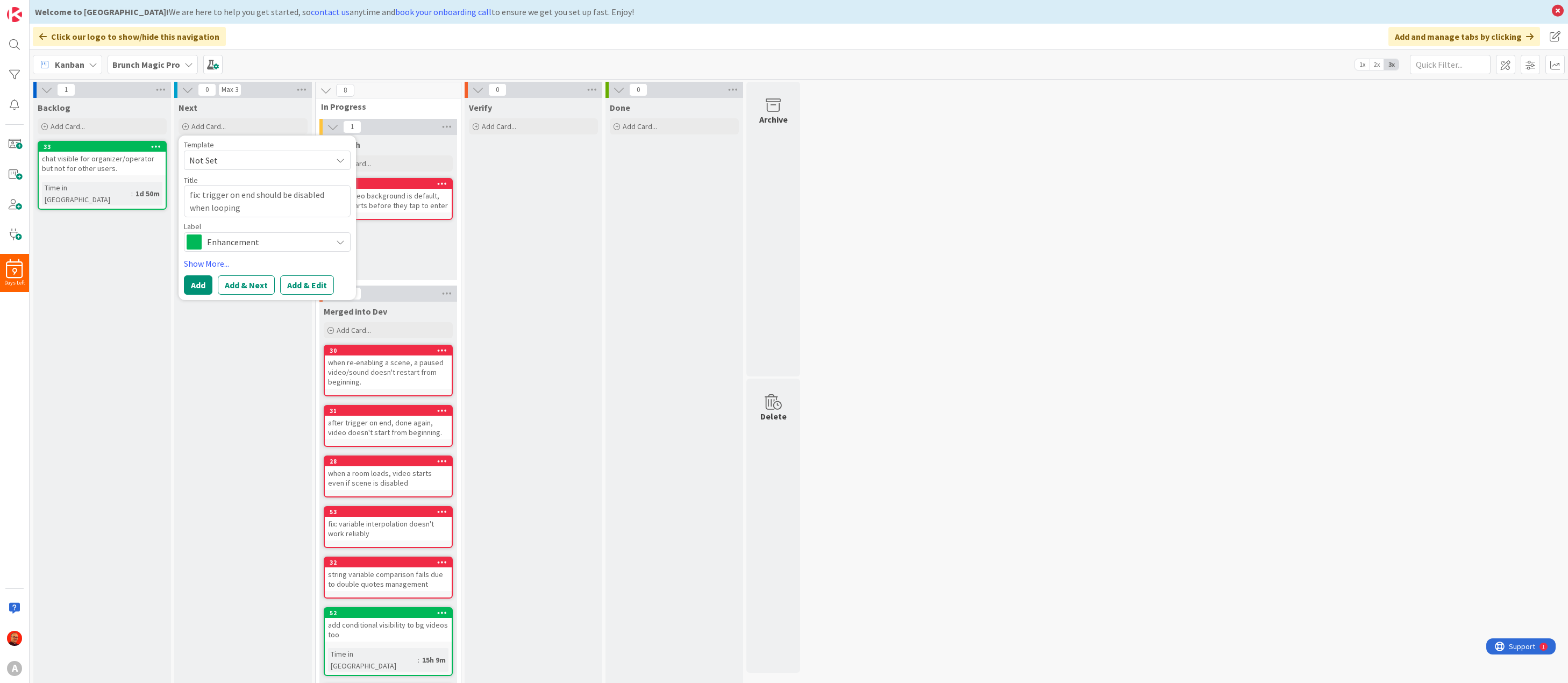
click at [221, 210] on textarea "fix: trigger on end should be disabled when looping" at bounding box center [267, 201] width 166 height 32
type textarea "x"
type textarea "fix: trigger on end should be disabled when looping"
type textarea "x"
type textarea "fix: trigger on end should be disabled when looping v"
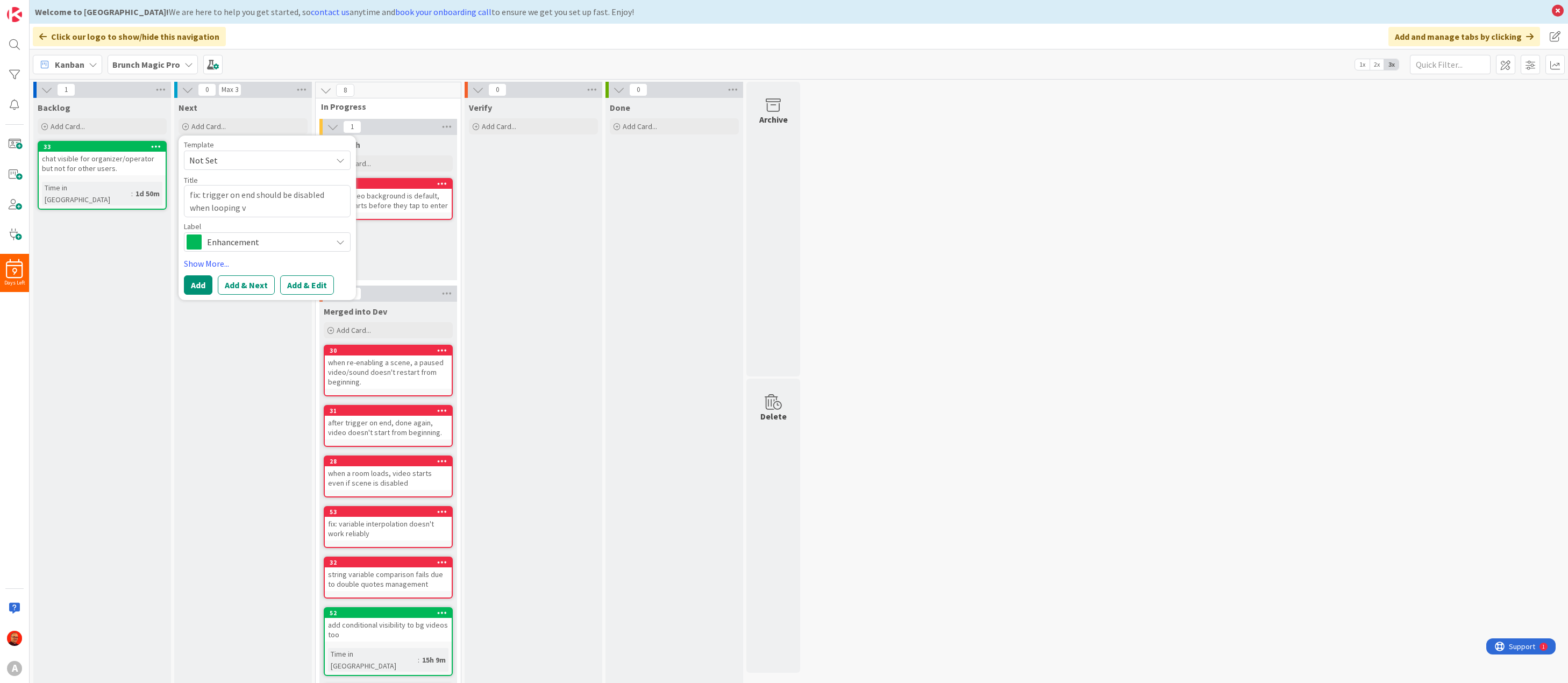
type textarea "x"
type textarea "fix: trigger on end should be disabled when looping vi"
type textarea "x"
type textarea "fix: trigger on end should be disabled when looping vid"
type textarea "x"
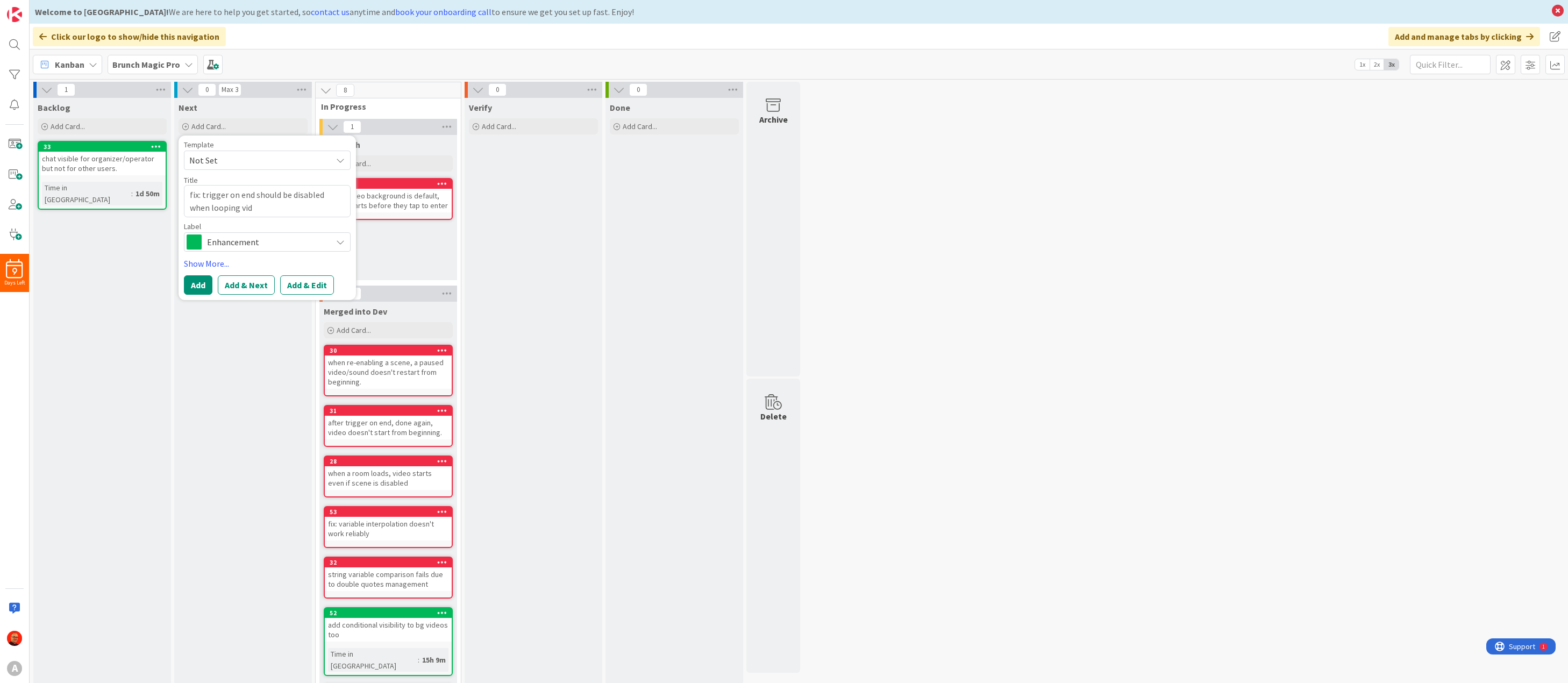
type textarea "fix: trigger on end should be disabled when looping vide"
type textarea "x"
type textarea "fix: trigger on end should be disabled when looping video"
type textarea "x"
type textarea "fix: trigger on end should be disabled when looping video"
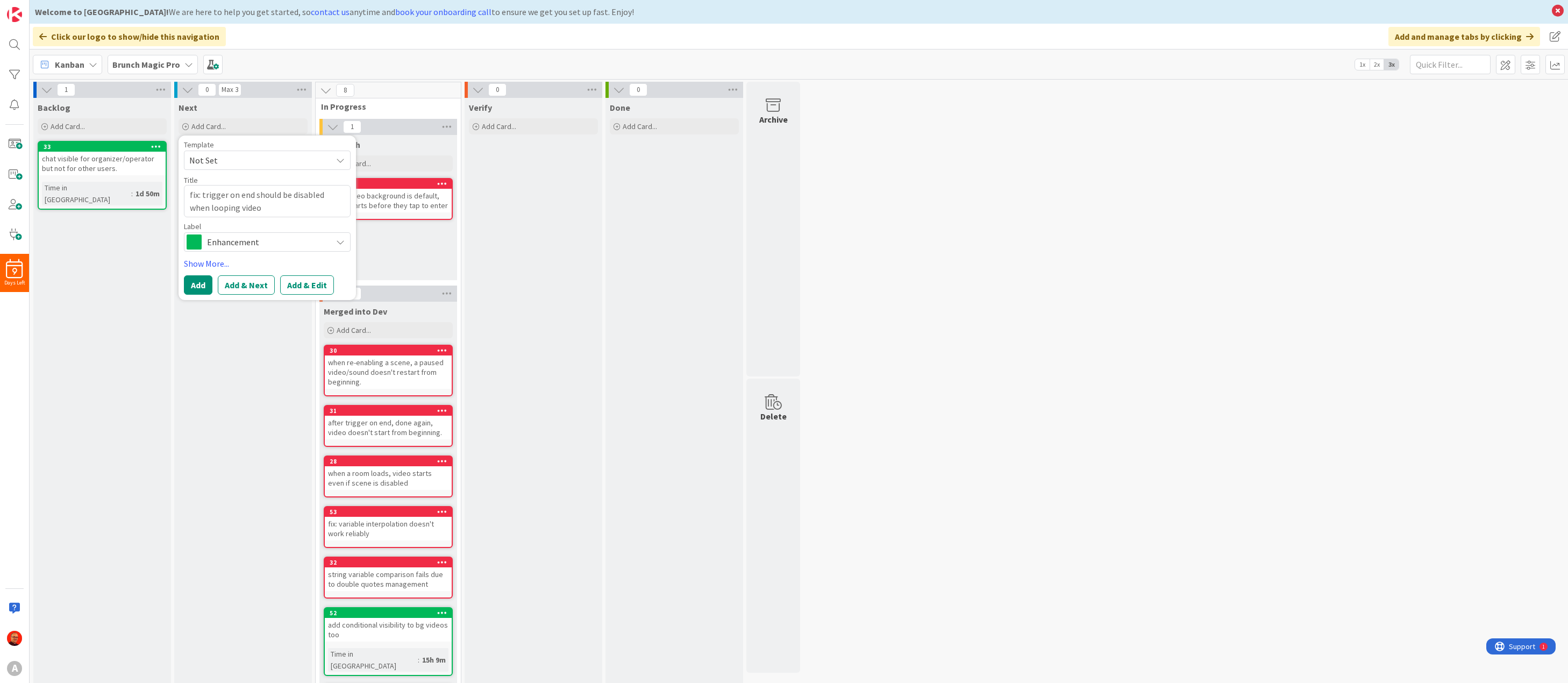
type textarea "x"
type textarea "fix: trigger on end should be disabled when looping video ("
type textarea "x"
type textarea "fix: trigger on end should be disabled when looping video (o"
type textarea "x"
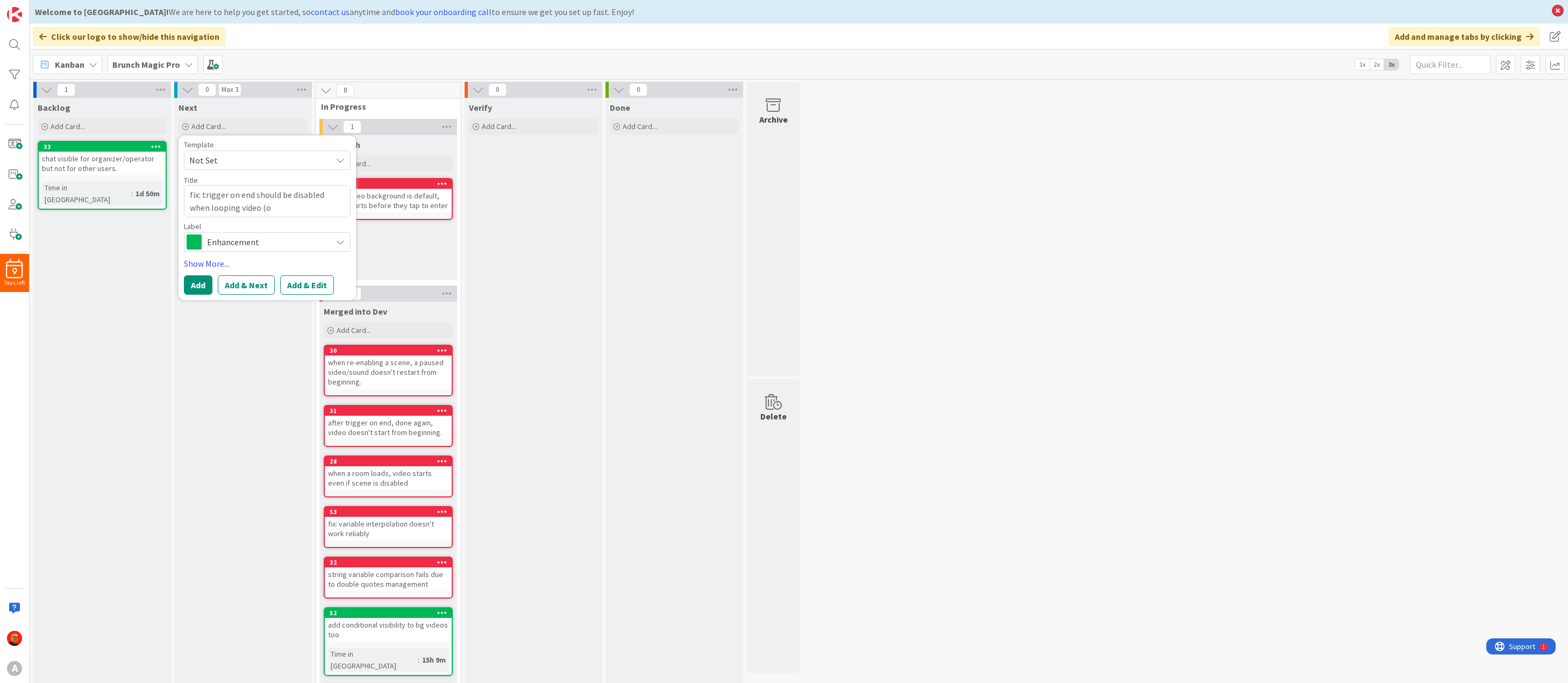
type textarea "fix: trigger on end should be disabled when looping video (or"
type textarea "x"
type textarea "fix: trigger on end should be disabled when looping video (or"
type textarea "x"
type textarea "fix: trigger on end should be disabled when looping video (or s"
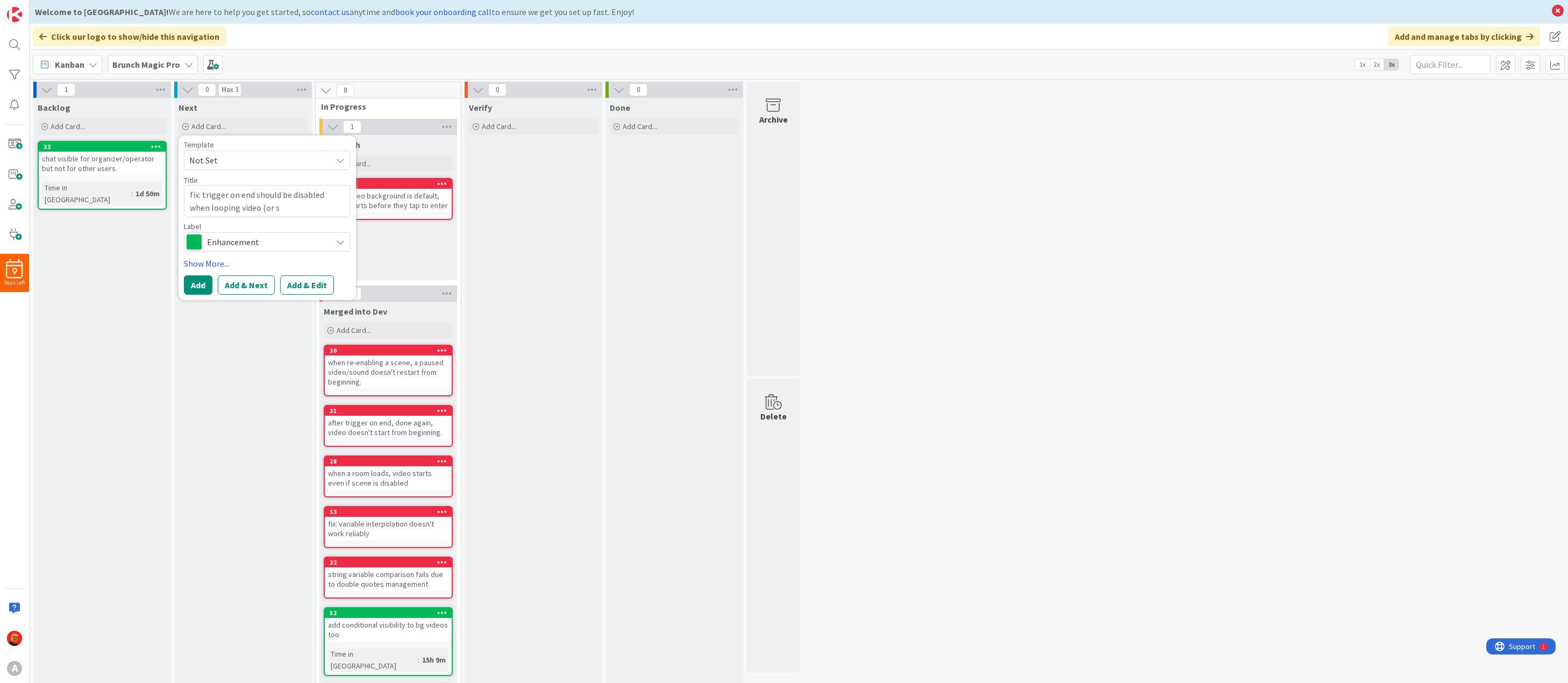
type textarea "x"
type textarea "fix: trigger on end should be disabled when looping video (or so"
type textarea "x"
type textarea "fix: trigger on end should be disabled when looping video (or sou"
type textarea "x"
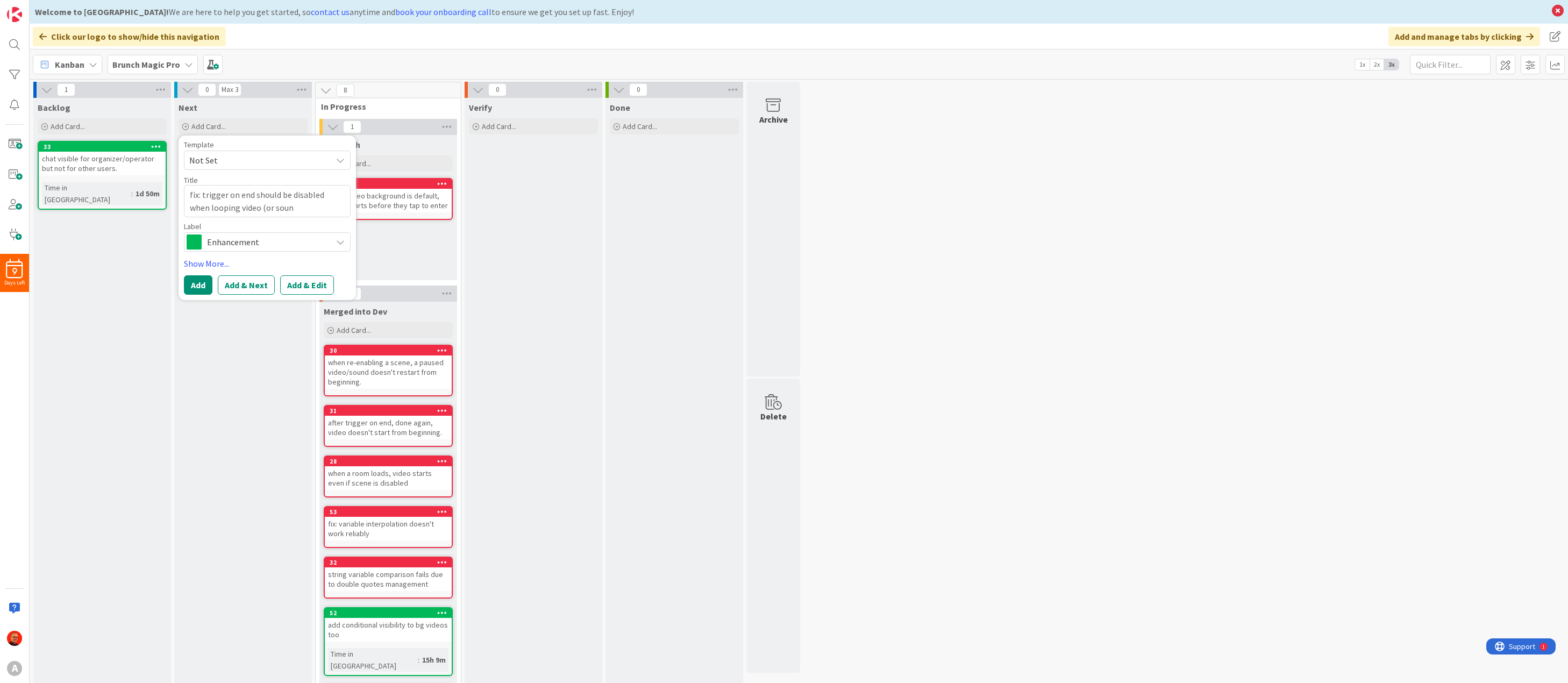
type textarea "fix: trigger on end should be disabled when looping video (or sound"
type textarea "x"
type textarea "fix: trigger on end should be disabled when looping video (or sound)"
click at [201, 283] on button "Add" at bounding box center [198, 285] width 29 height 19
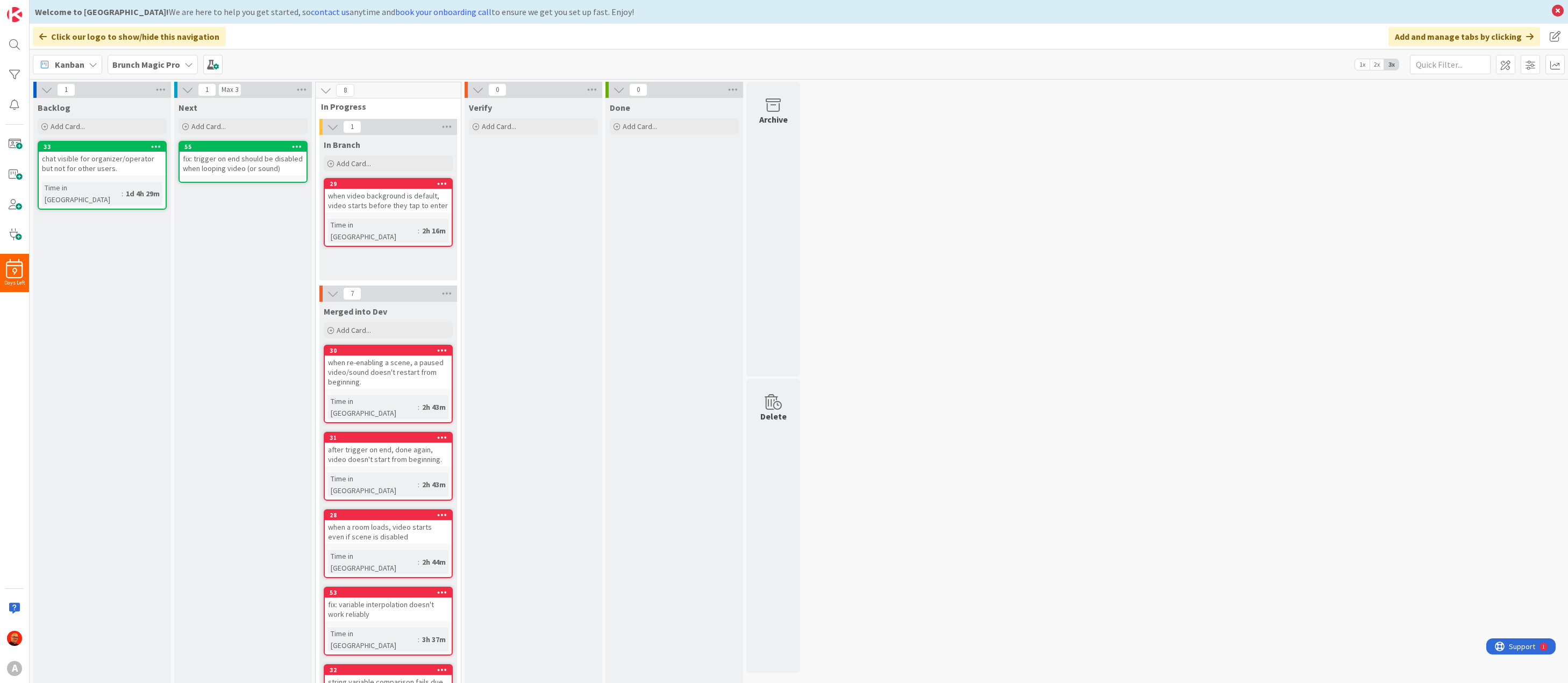
click at [226, 118] on div "Next Add Card... Template Not Set Title 0 / 128 Label Enhancement Show More... …" at bounding box center [243, 117] width 138 height 39
click at [214, 123] on span "Add Card..." at bounding box center [208, 126] width 35 height 10
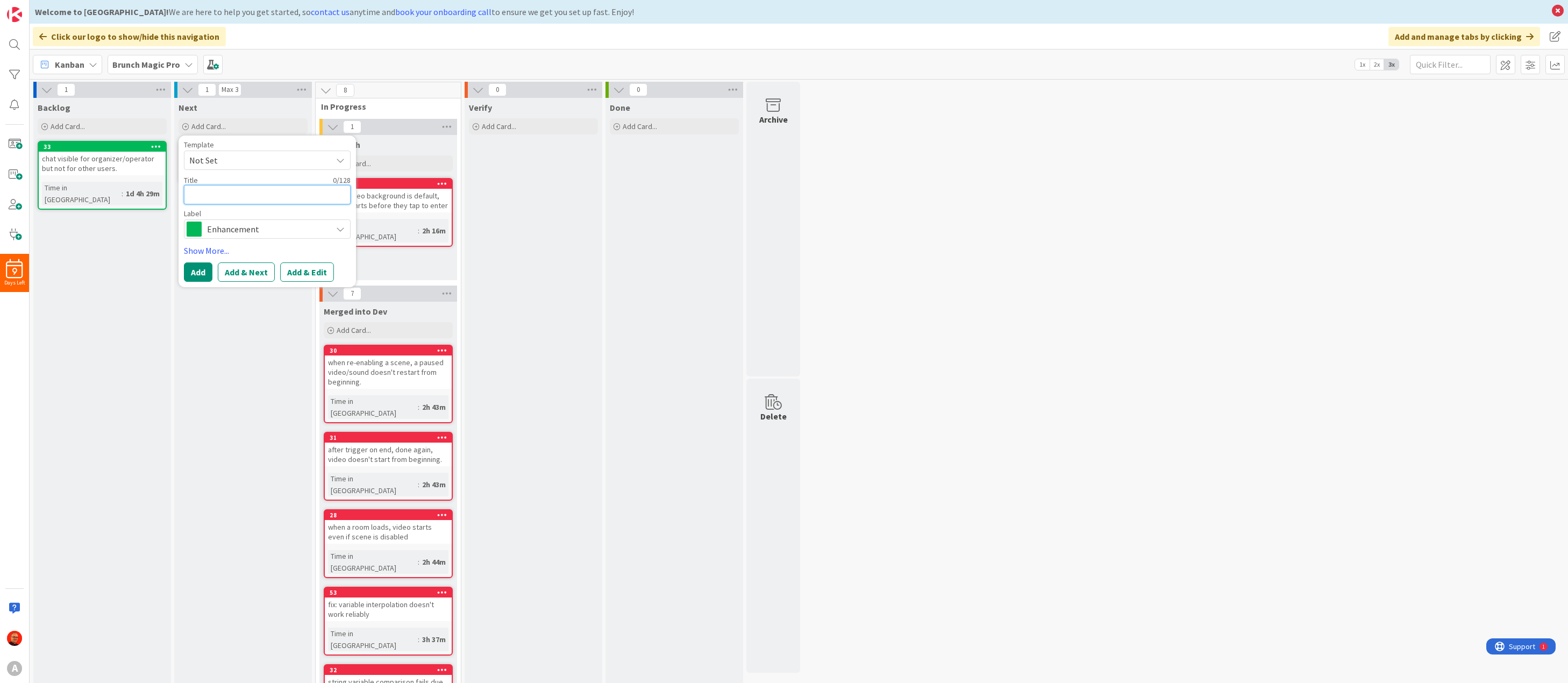
type textarea "x"
type textarea "a"
type textarea "x"
type textarea "ad"
type textarea "x"
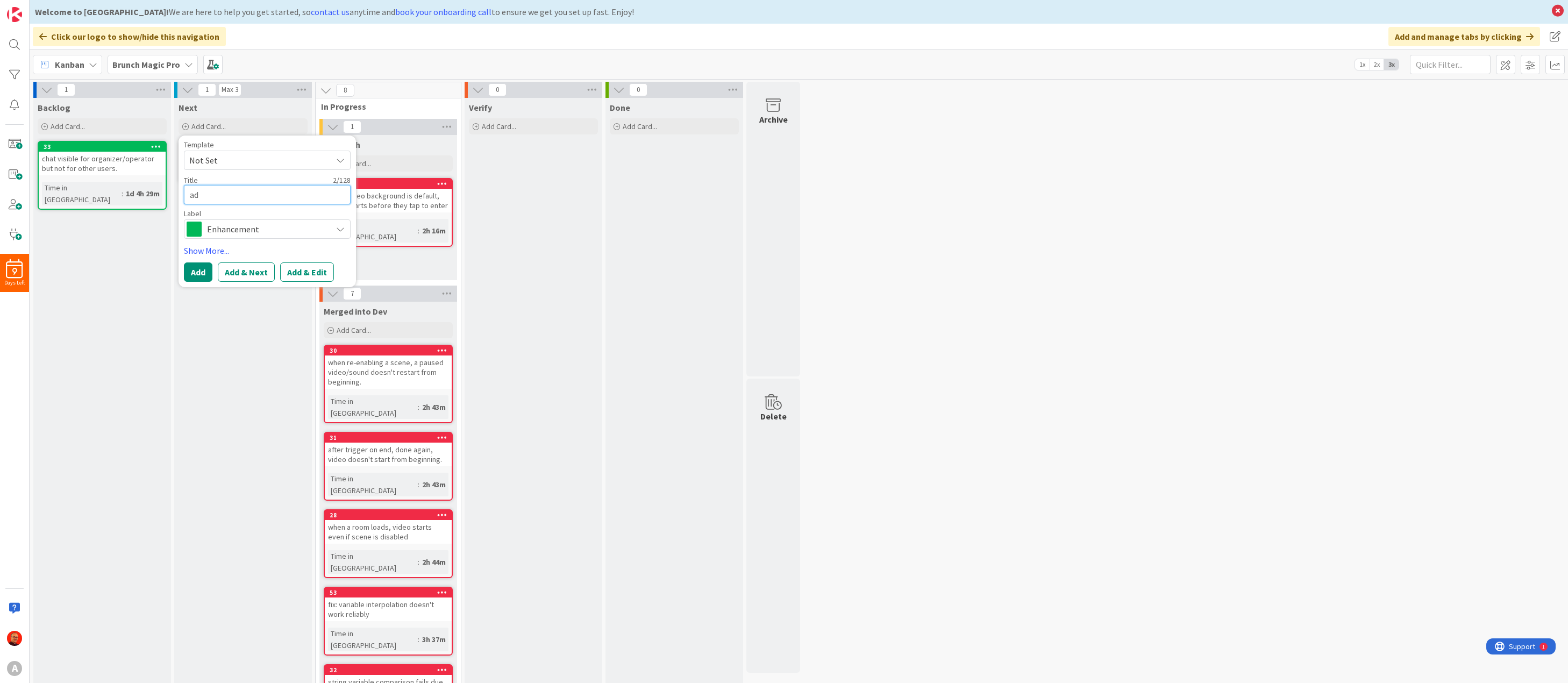
type textarea "add"
type textarea "x"
type textarea "add"
type textarea "x"
type textarea "add m"
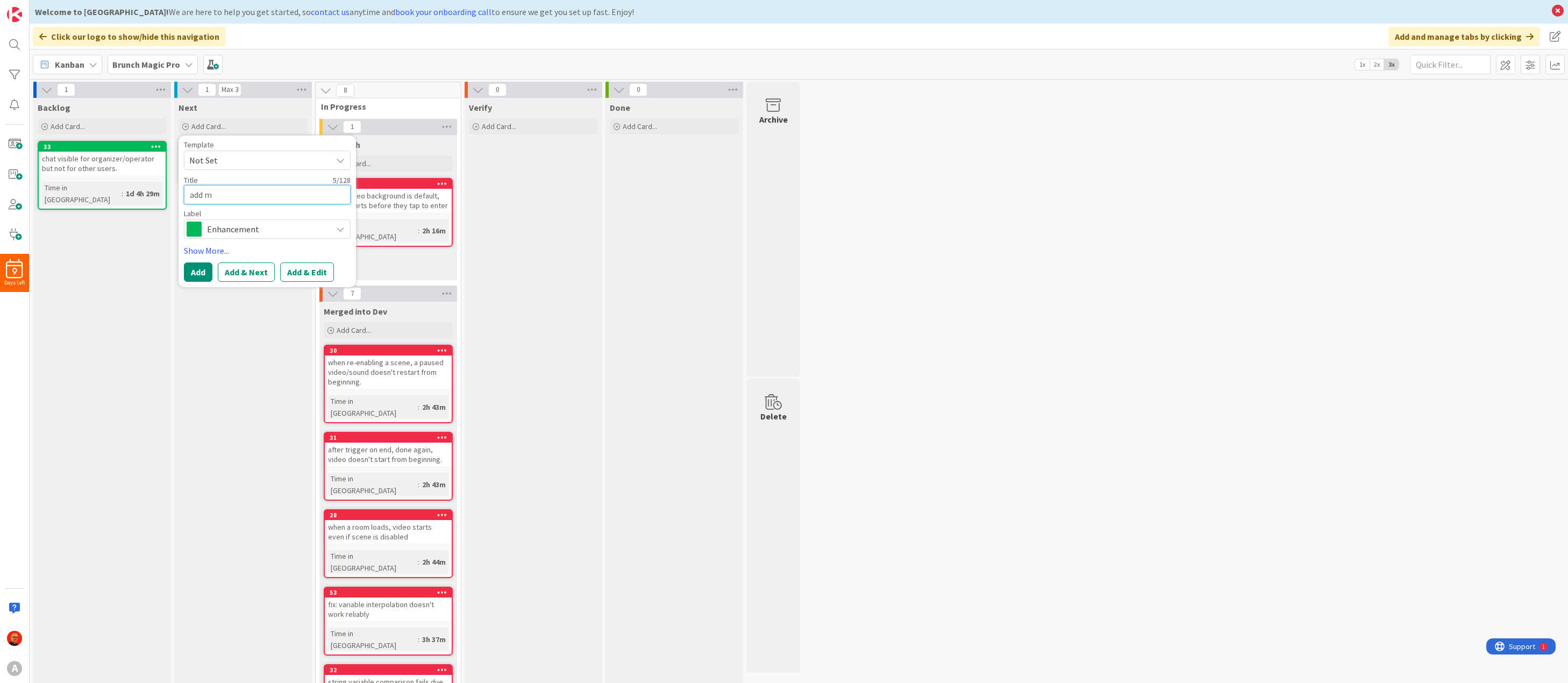
type textarea "x"
type textarea "add mu"
type textarea "x"
type textarea "add mut"
type textarea "x"
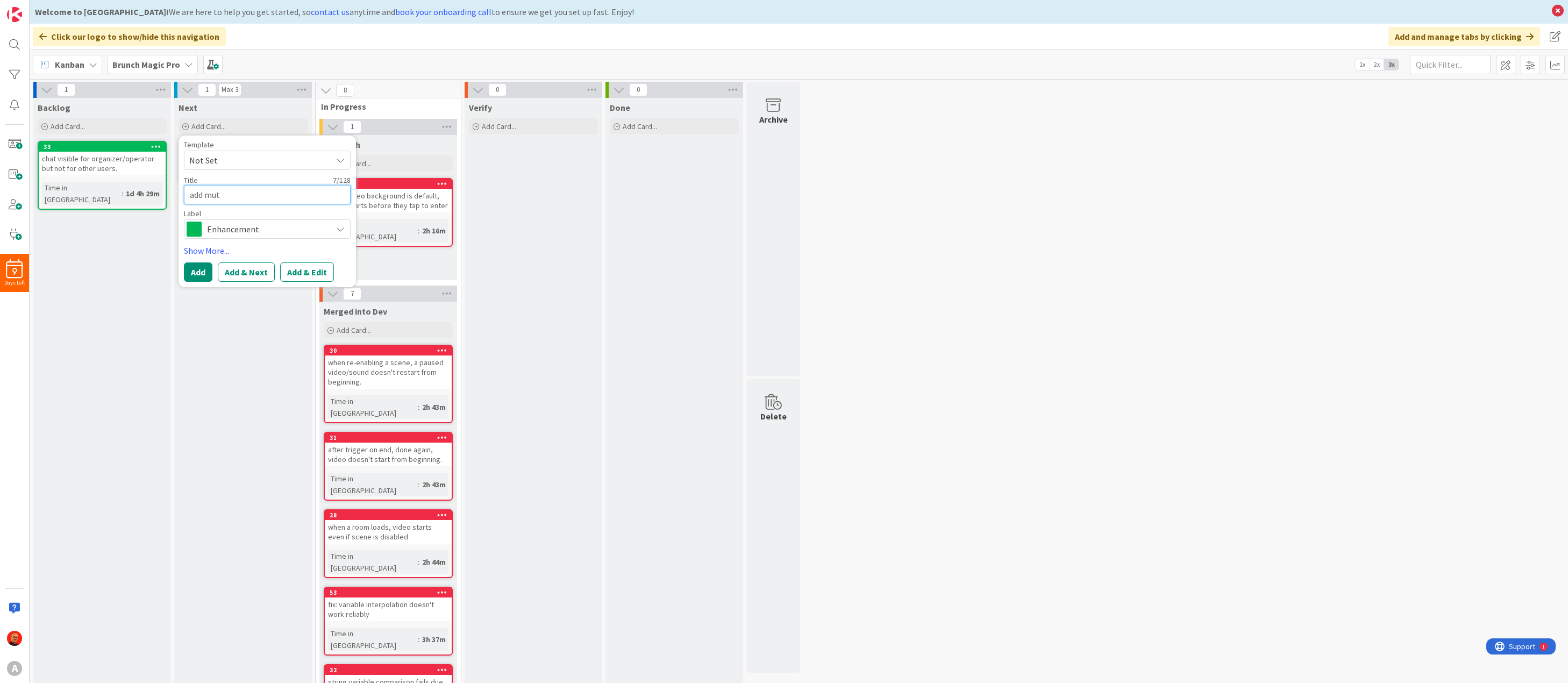
type textarea "add mute"
type textarea "x"
type textarea "add mute"
type textarea "x"
type textarea "add mute c"
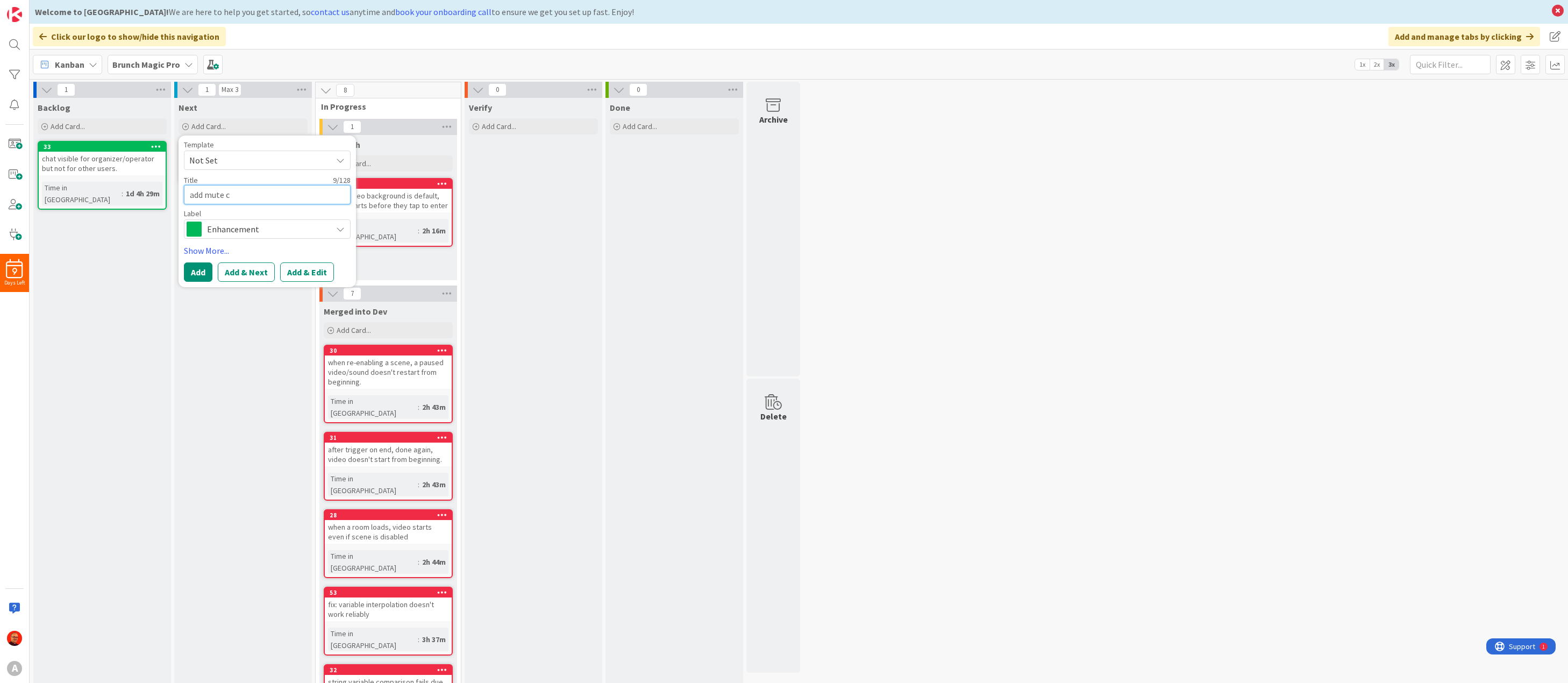
type textarea "x"
type textarea "add mute ch"
type textarea "x"
type textarea "add mute che"
type textarea "x"
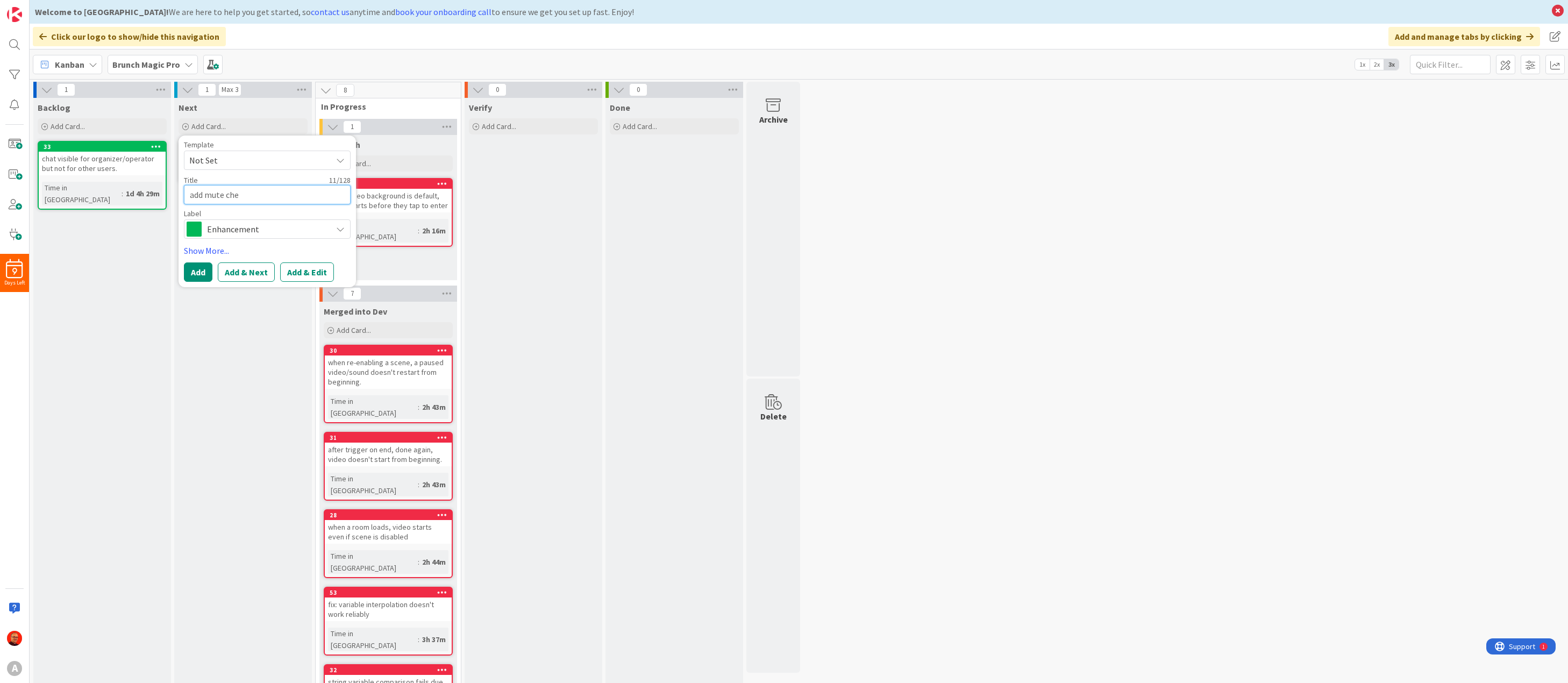
type textarea "add mute chec"
type textarea "x"
type textarea "add mute check"
type textarea "x"
type textarea "add mute checkb"
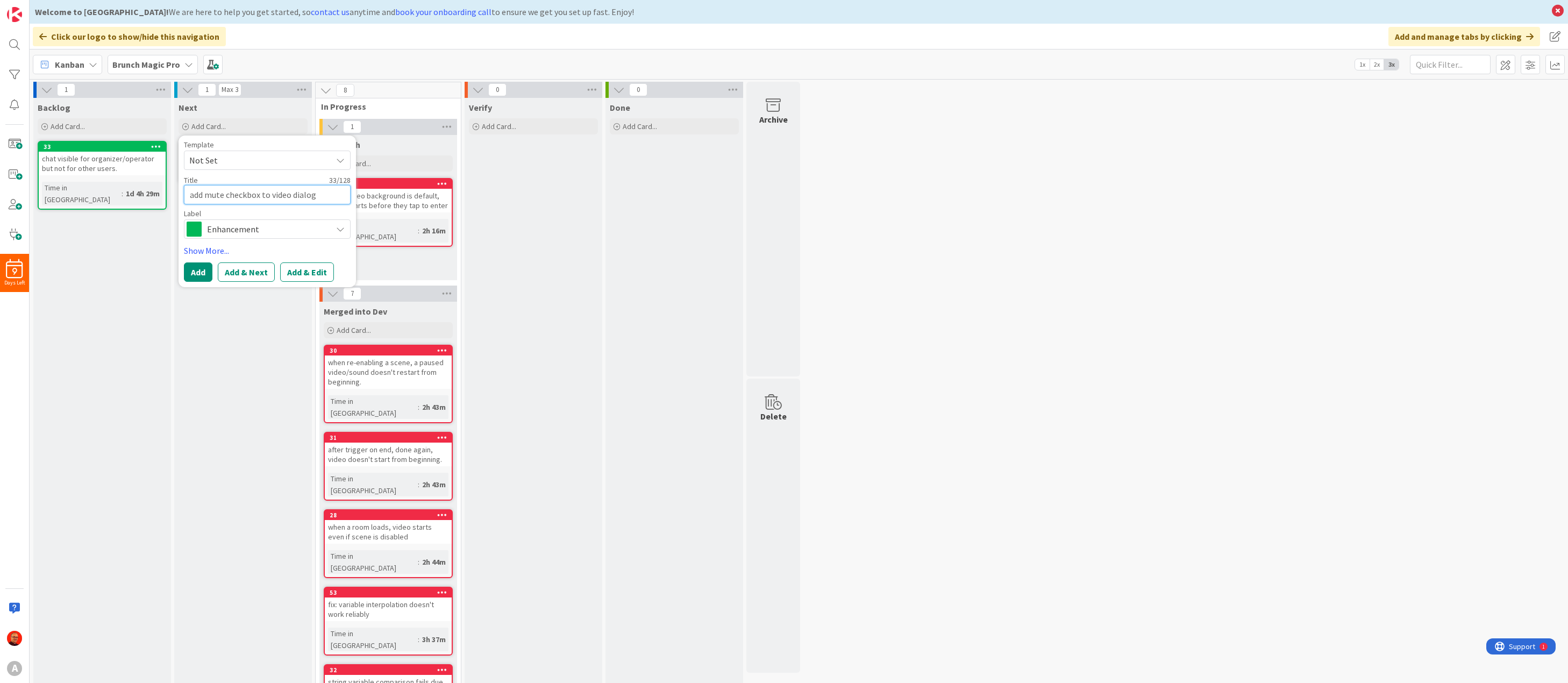
drag, startPoint x: 204, startPoint y: 194, endPoint x: 338, endPoint y: 200, distance: 134.1
click at [338, 200] on textarea "add mute checkbox to video dialog" at bounding box center [267, 195] width 166 height 19
click at [198, 298] on button "Add" at bounding box center [198, 298] width 29 height 19
